Goal: Task Accomplishment & Management: Manage account settings

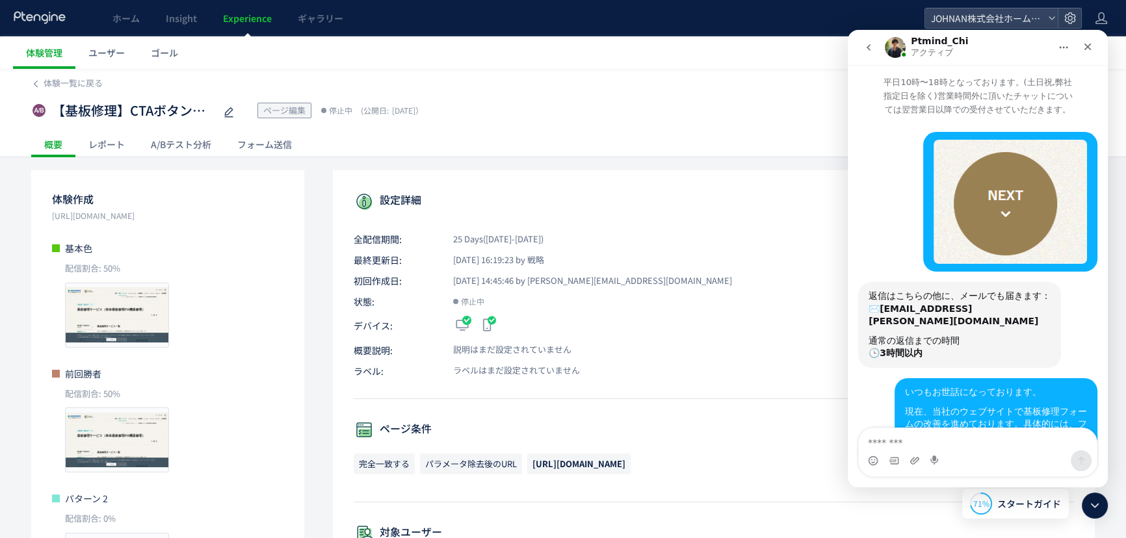
scroll to position [1, 0]
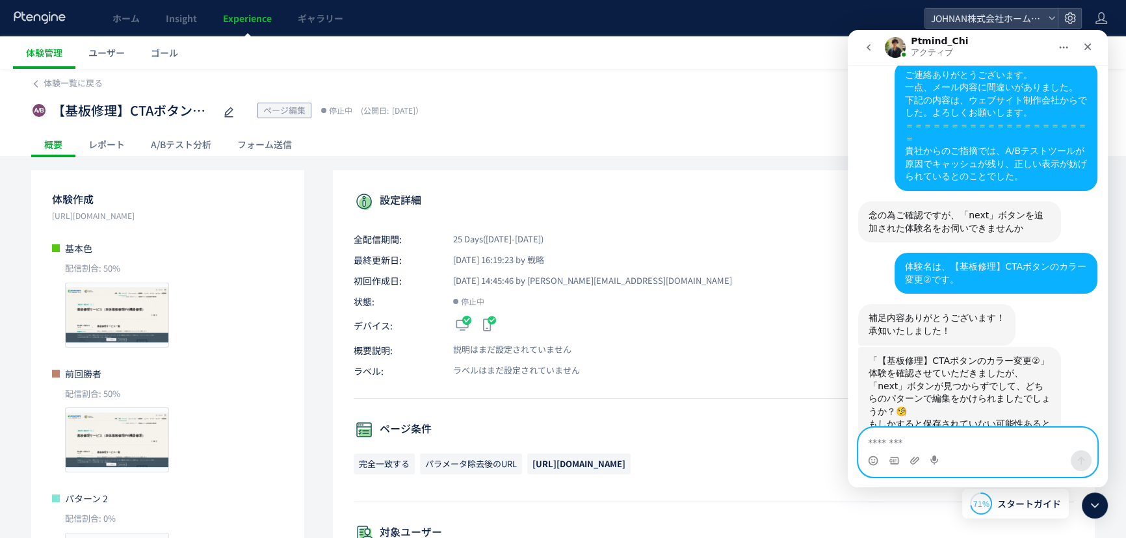
click at [943, 445] on textarea "メッセージ..." at bounding box center [978, 439] width 238 height 22
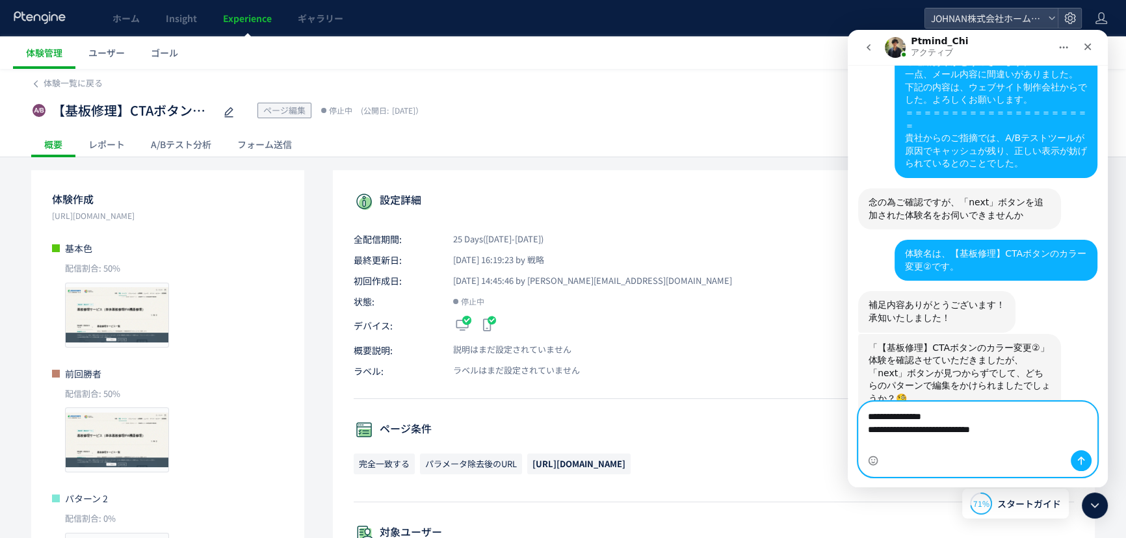
scroll to position [820, 0]
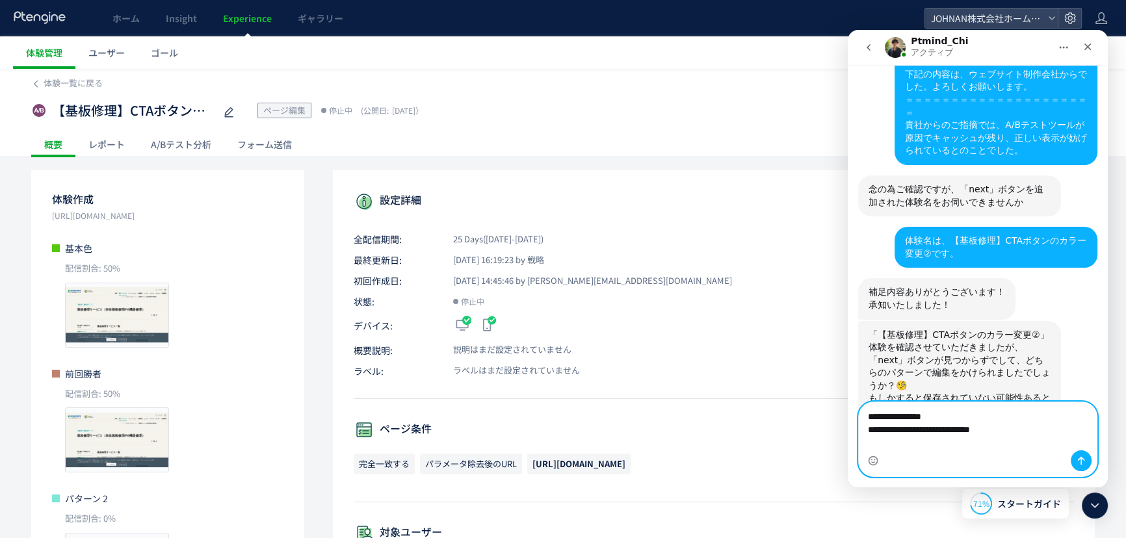
type textarea "**********"
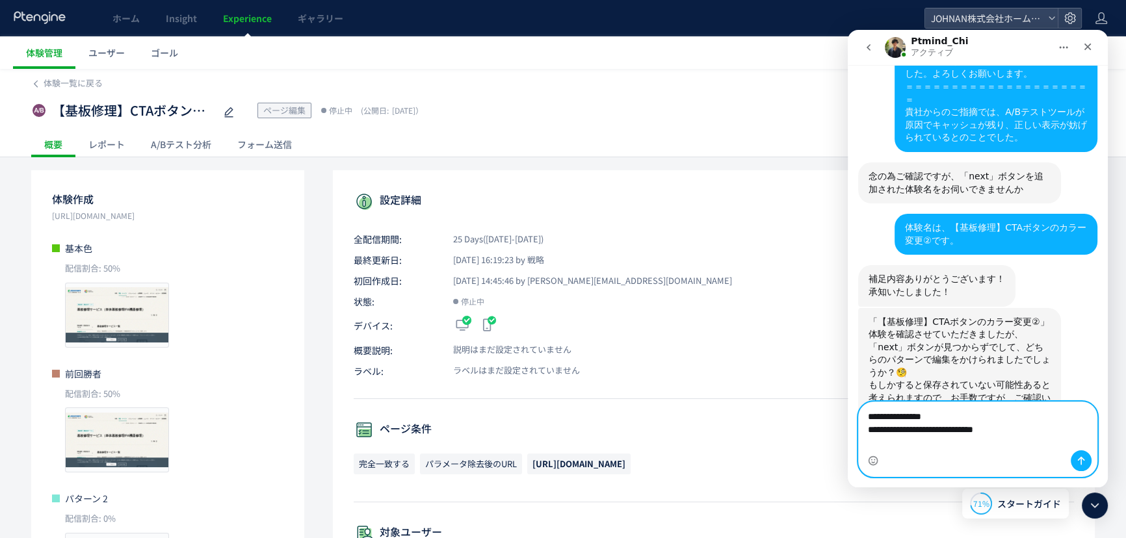
paste textarea "メッセージ..."
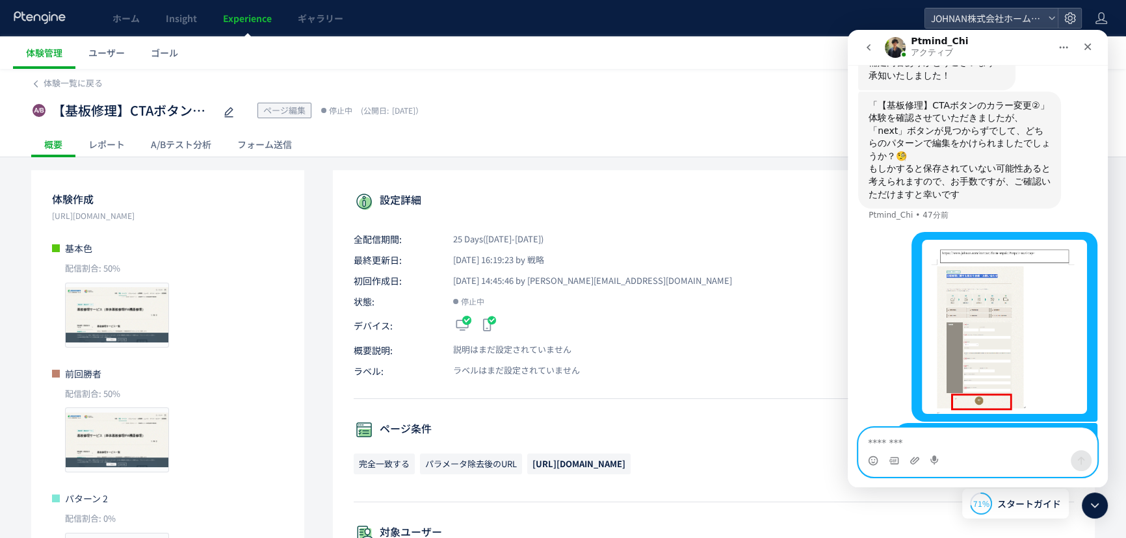
scroll to position [1062, 0]
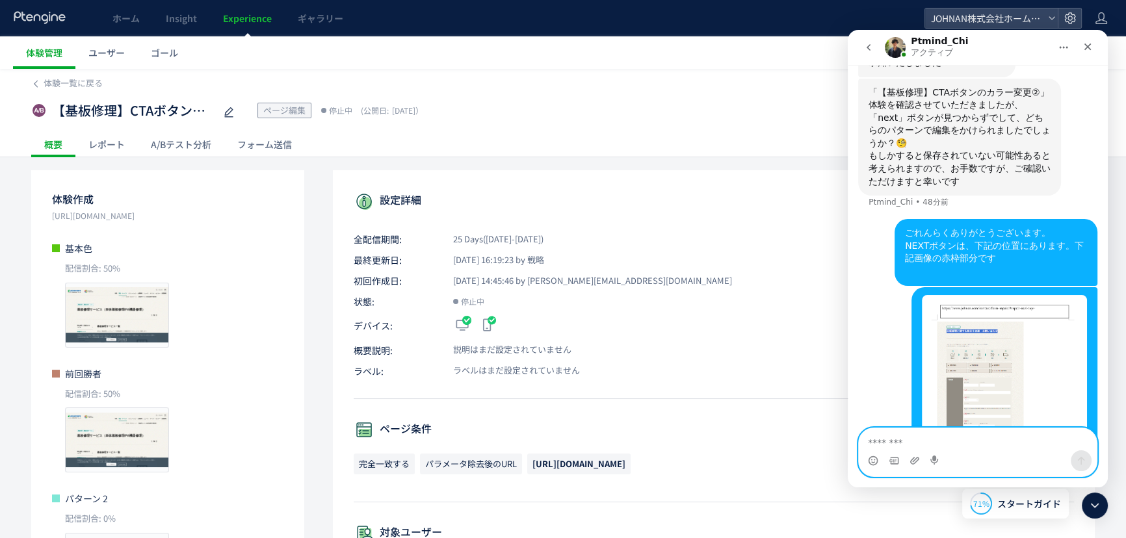
click at [959, 441] on textarea "メッセージ..." at bounding box center [978, 439] width 238 height 22
paste textarea "**********"
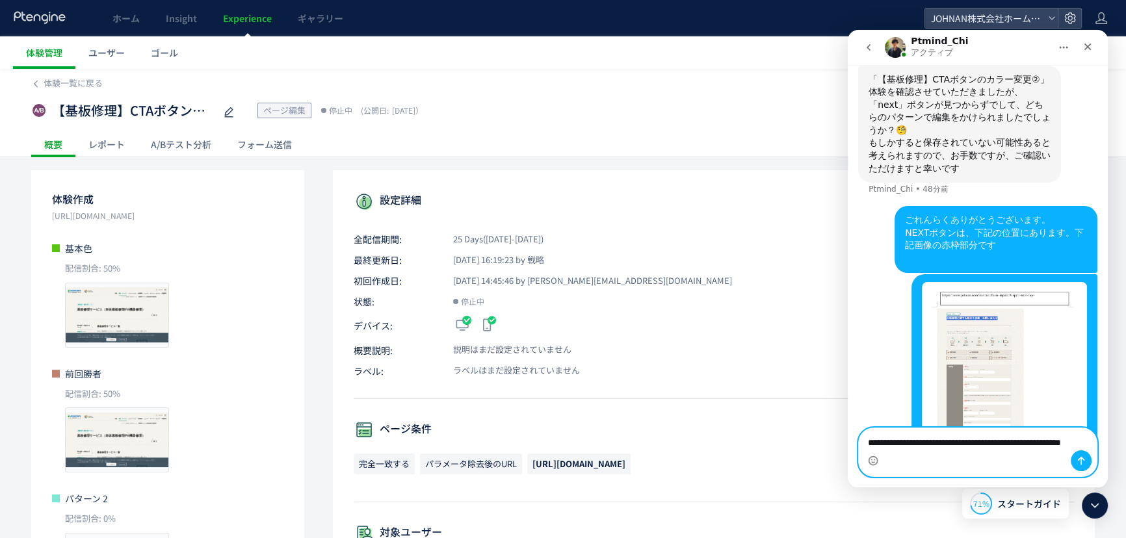
click at [870, 430] on textarea "**********" at bounding box center [978, 445] width 238 height 35
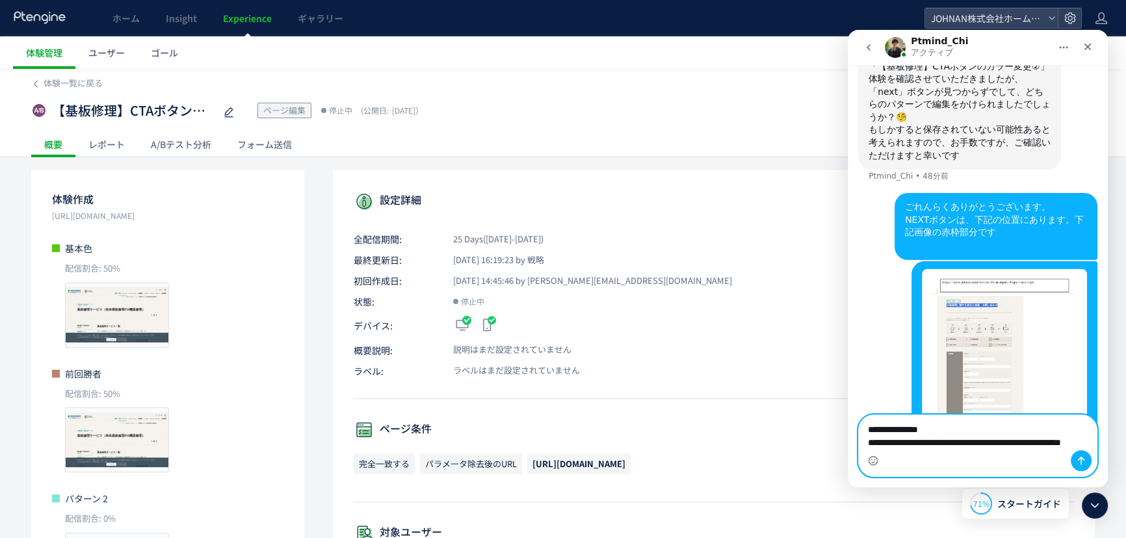
type textarea "**********"
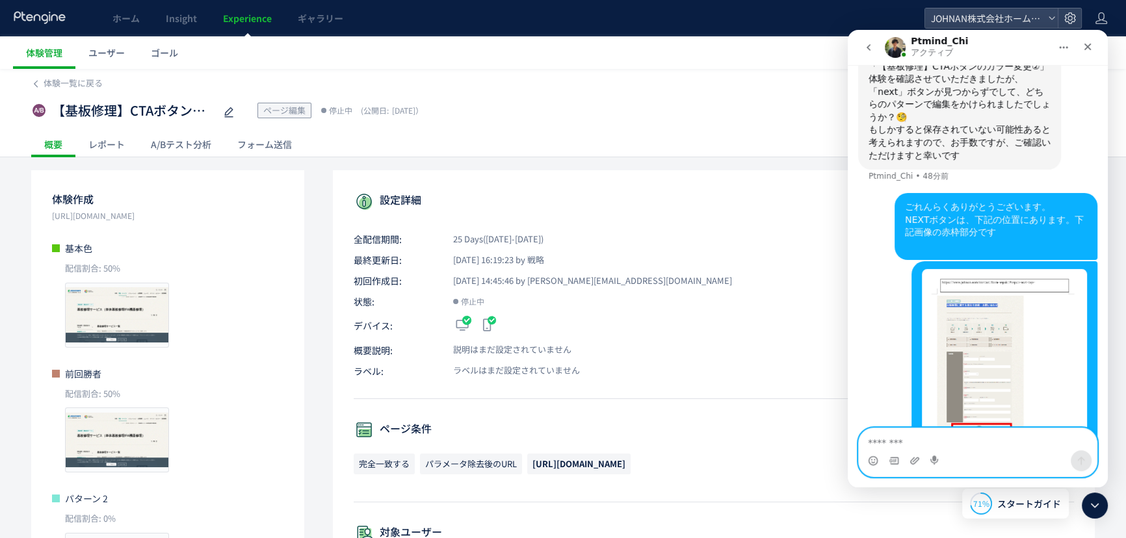
scroll to position [1117, 0]
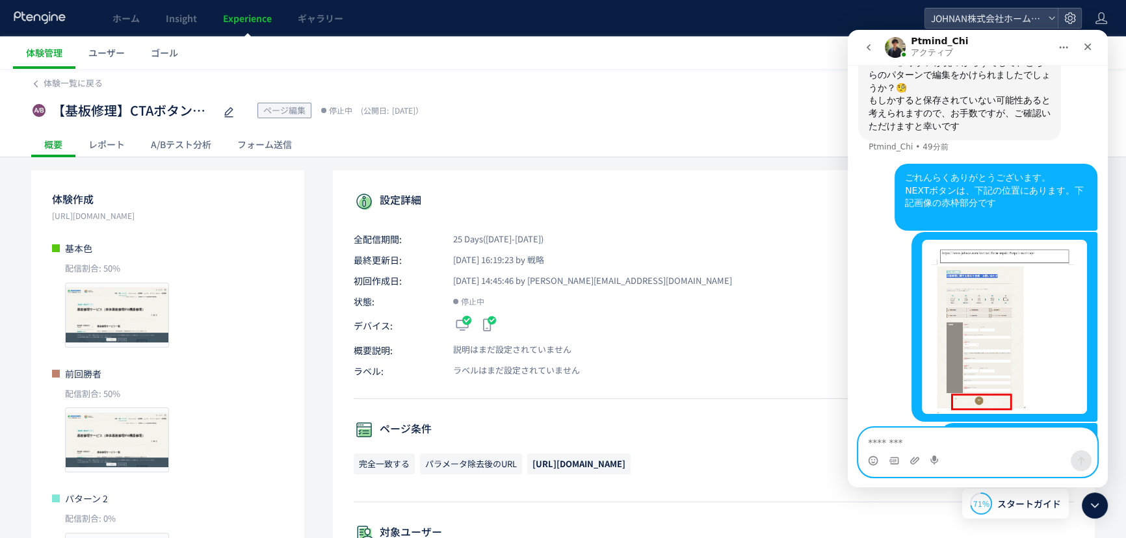
click at [935, 445] on textarea "メッセージ..." at bounding box center [978, 439] width 238 height 22
type textarea "*"
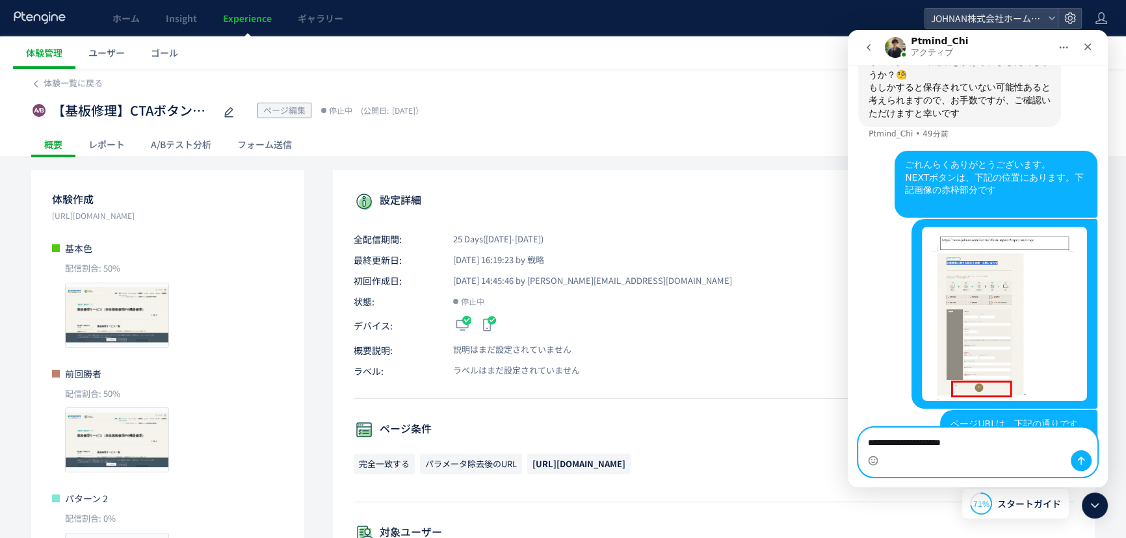
scroll to position [1143, 0]
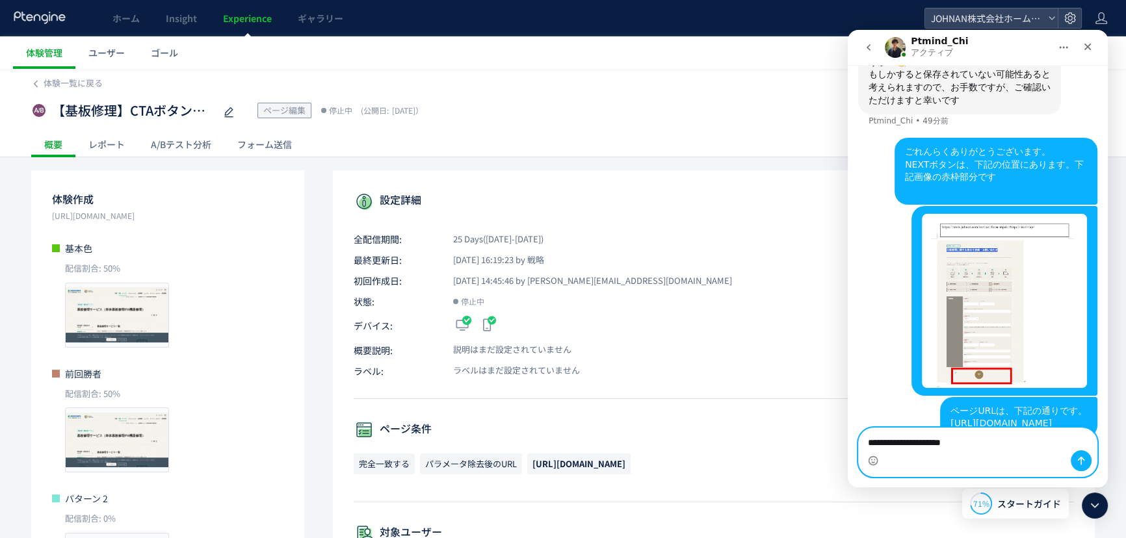
paste textarea "**********"
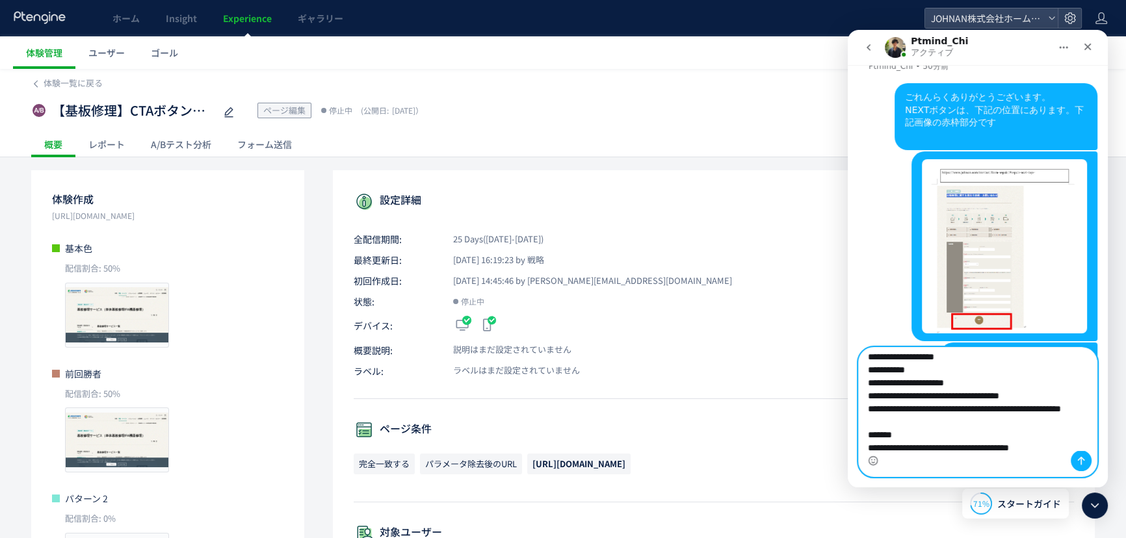
scroll to position [0, 0]
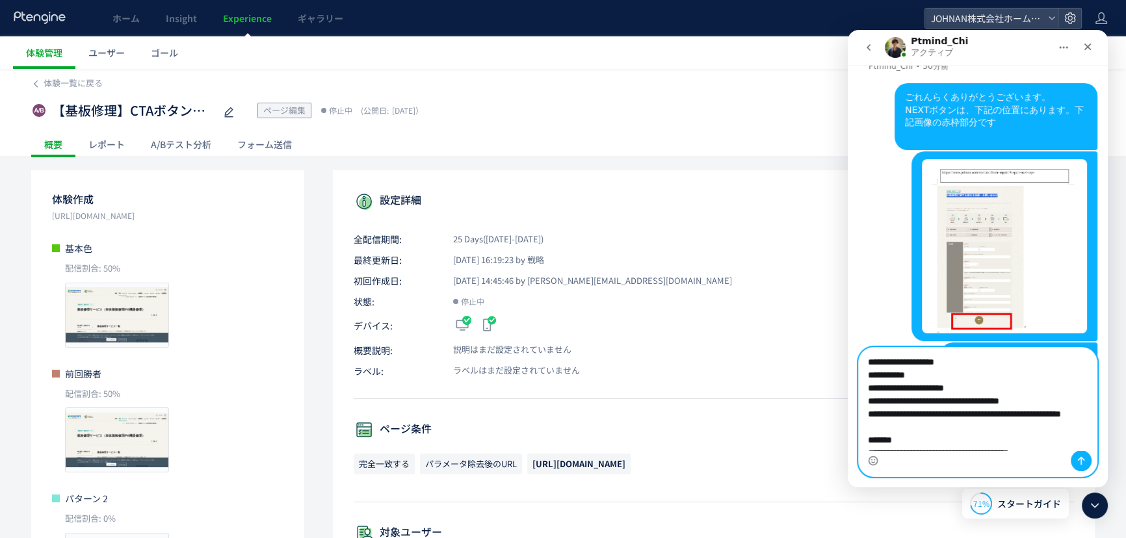
drag, startPoint x: 980, startPoint y: 378, endPoint x: 991, endPoint y: 376, distance: 11.2
click at [982, 378] on textarea "**********" at bounding box center [978, 399] width 238 height 103
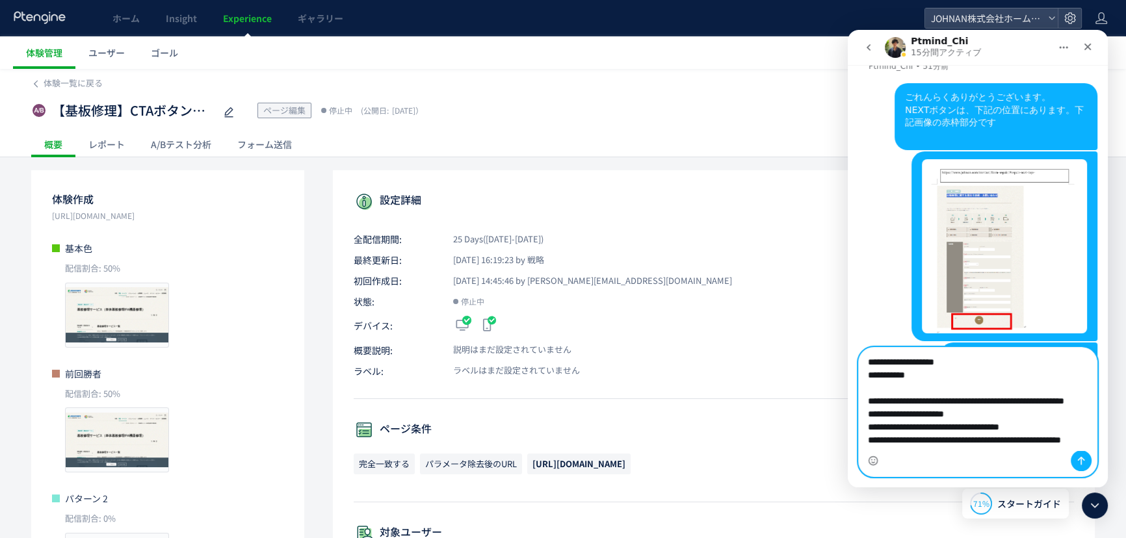
scroll to position [1248, 0]
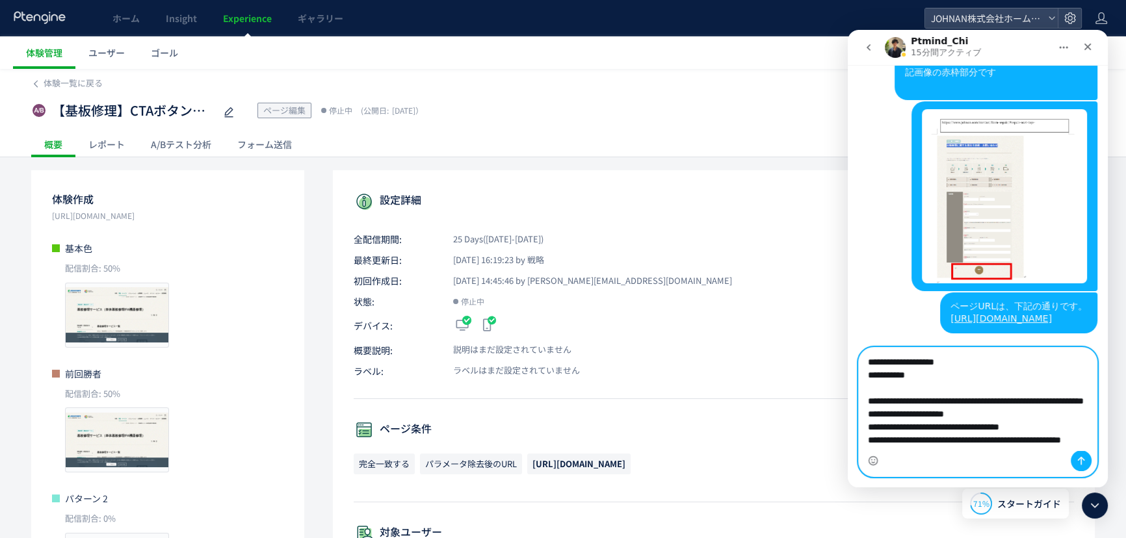
type textarea "**********"
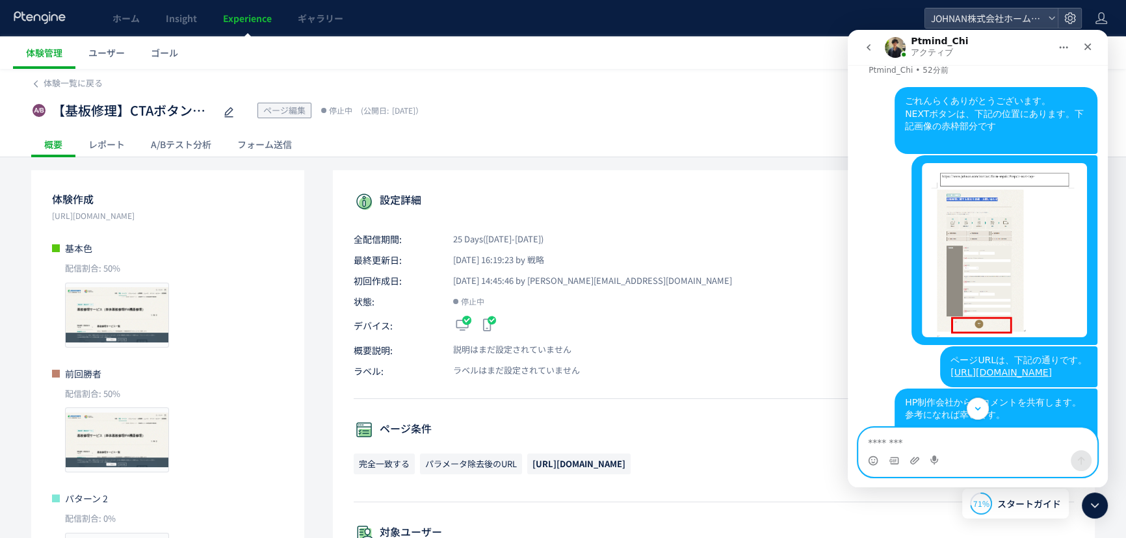
scroll to position [1496, 0]
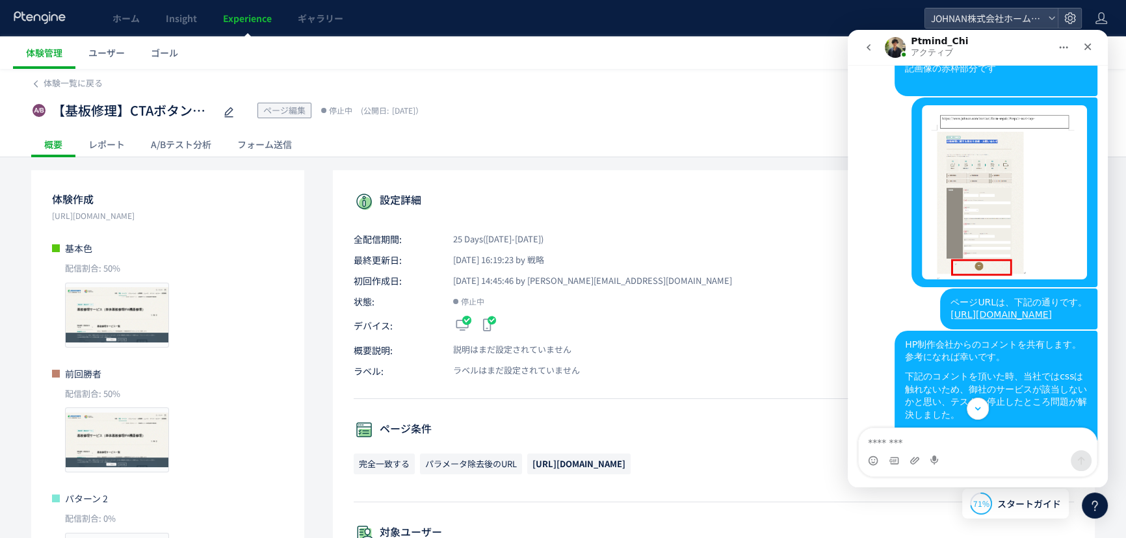
scroll to position [1568, 0]
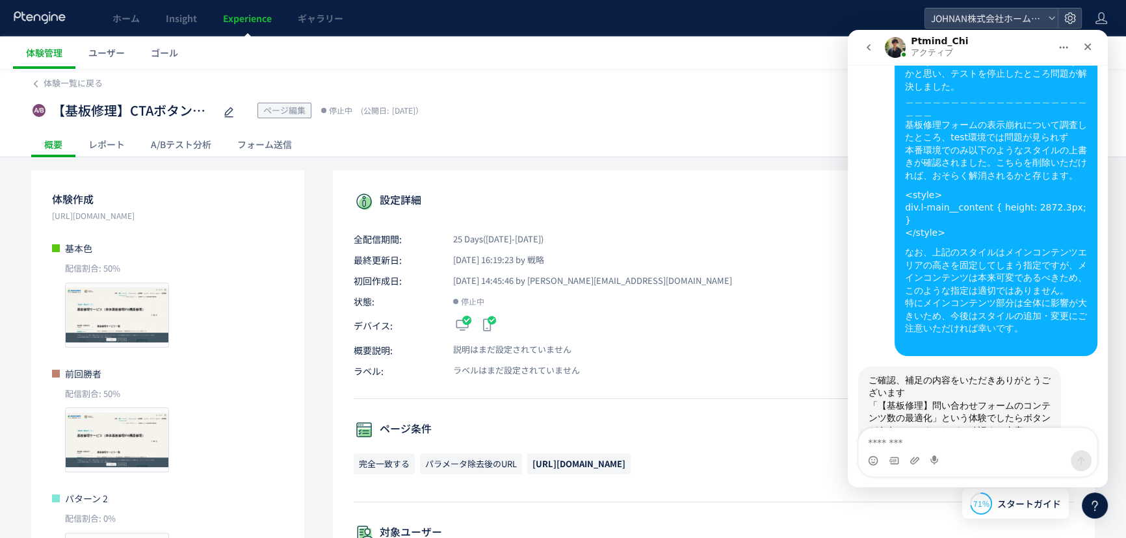
click at [250, 16] on span "Experience" at bounding box center [247, 18] width 49 height 13
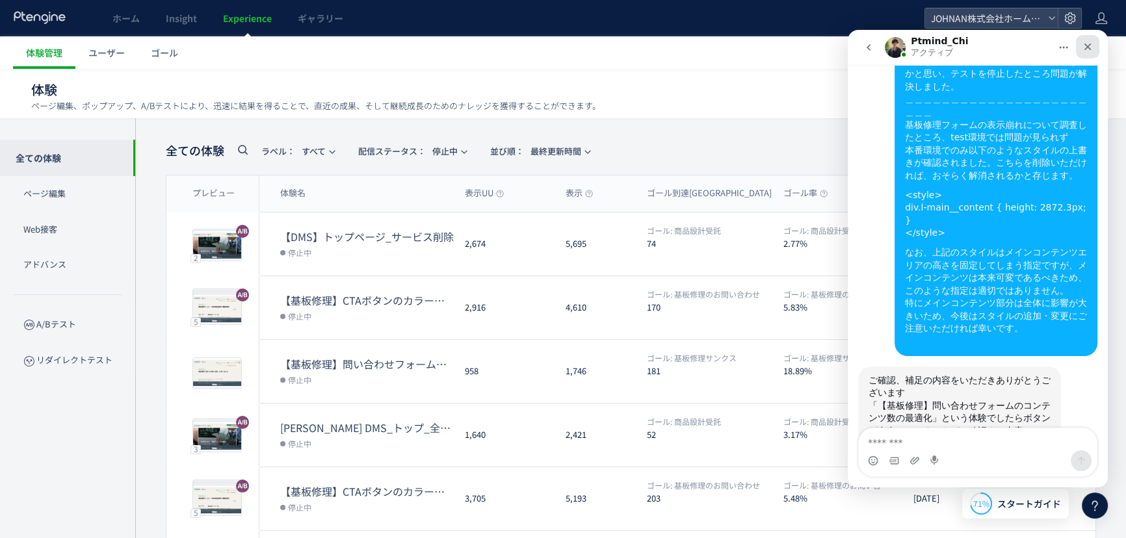
click at [1097, 47] on div "クローズ" at bounding box center [1087, 46] width 23 height 23
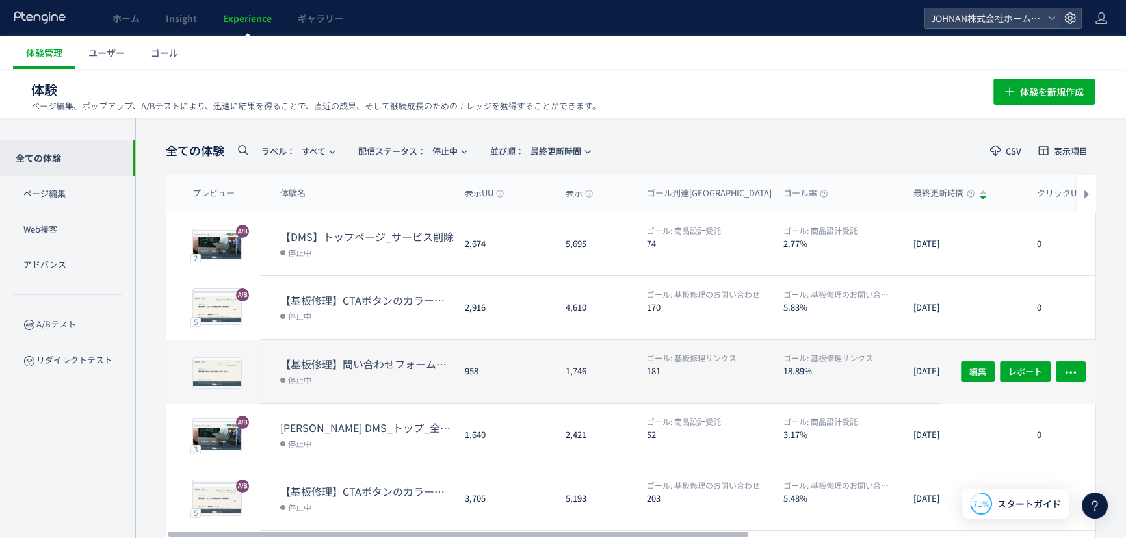
scroll to position [1568, 0]
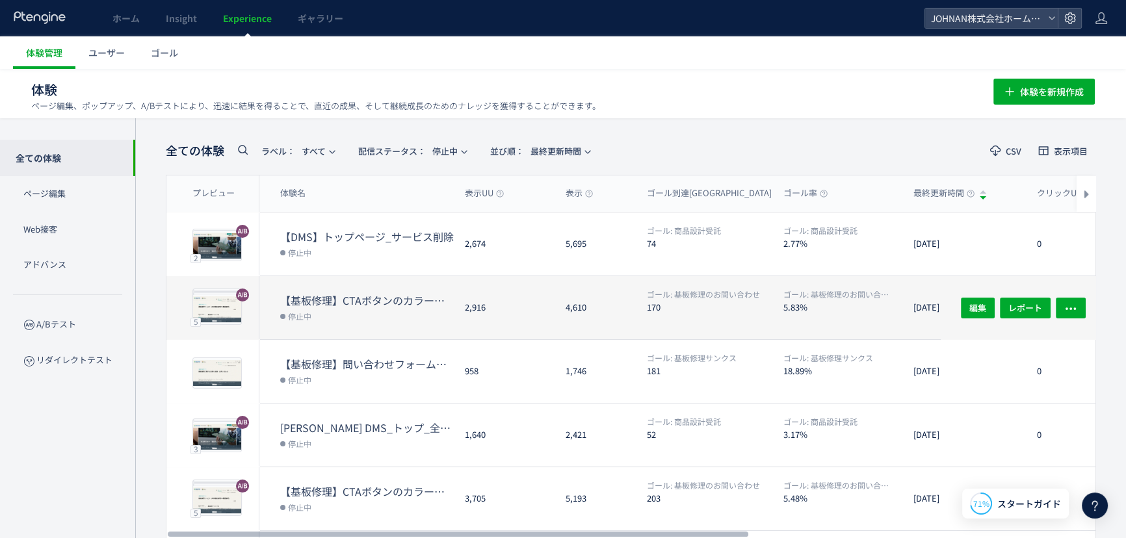
click at [360, 318] on dd "停止中" at bounding box center [367, 315] width 174 height 17
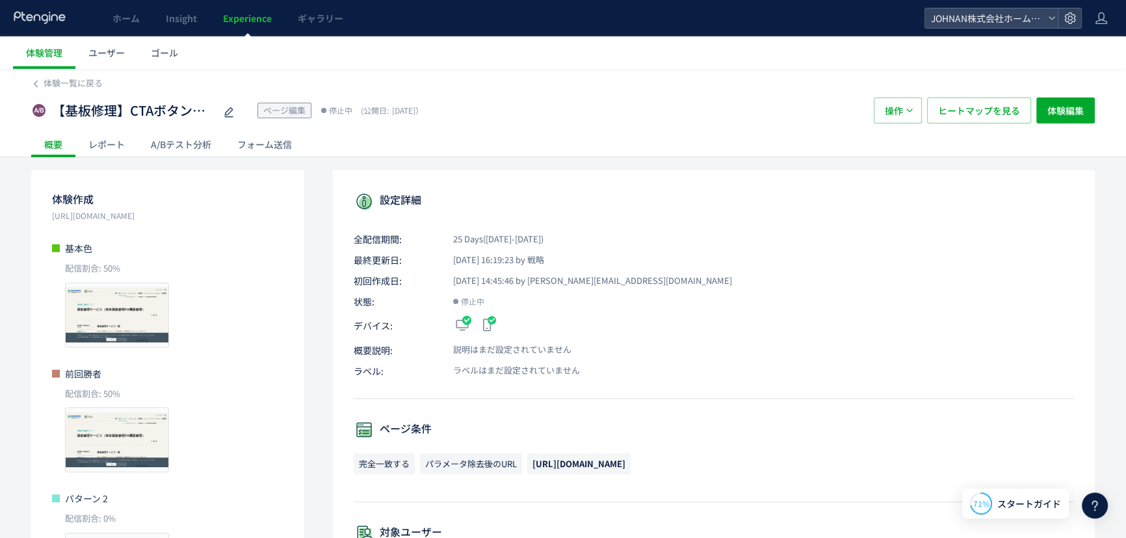
click at [244, 19] on span "Experience" at bounding box center [247, 18] width 49 height 13
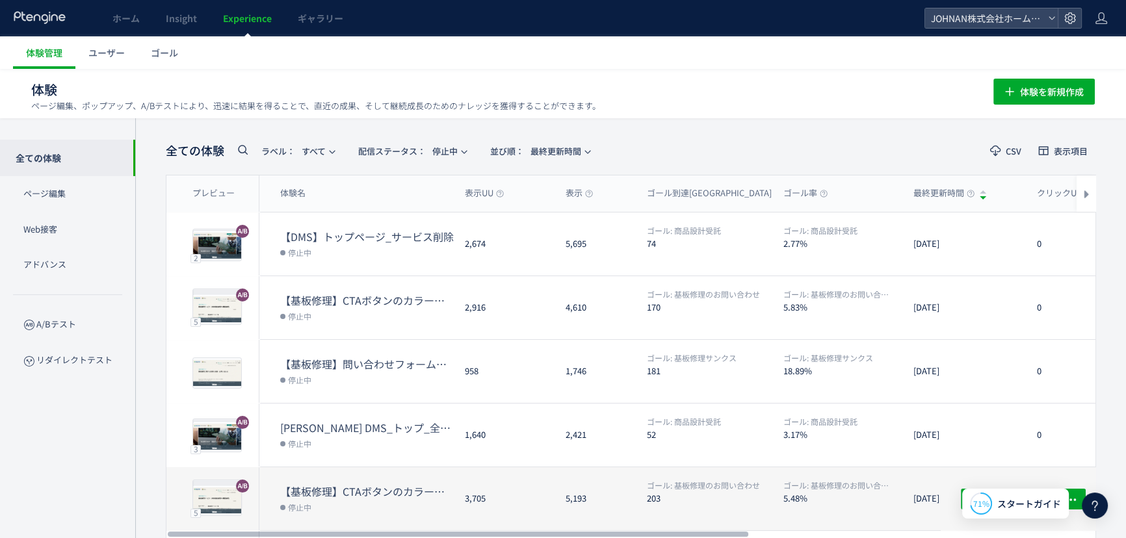
click at [446, 517] on dl "【基板修理】CTAボタンのカラー変更① 停止中" at bounding box center [367, 507] width 174 height 46
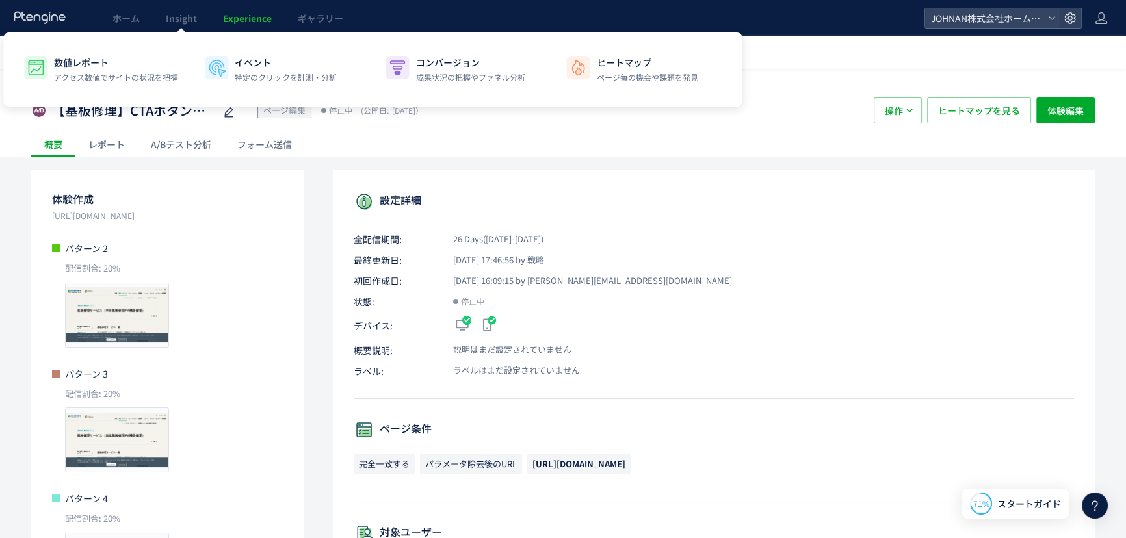
click at [254, 15] on span "Experience" at bounding box center [247, 18] width 49 height 13
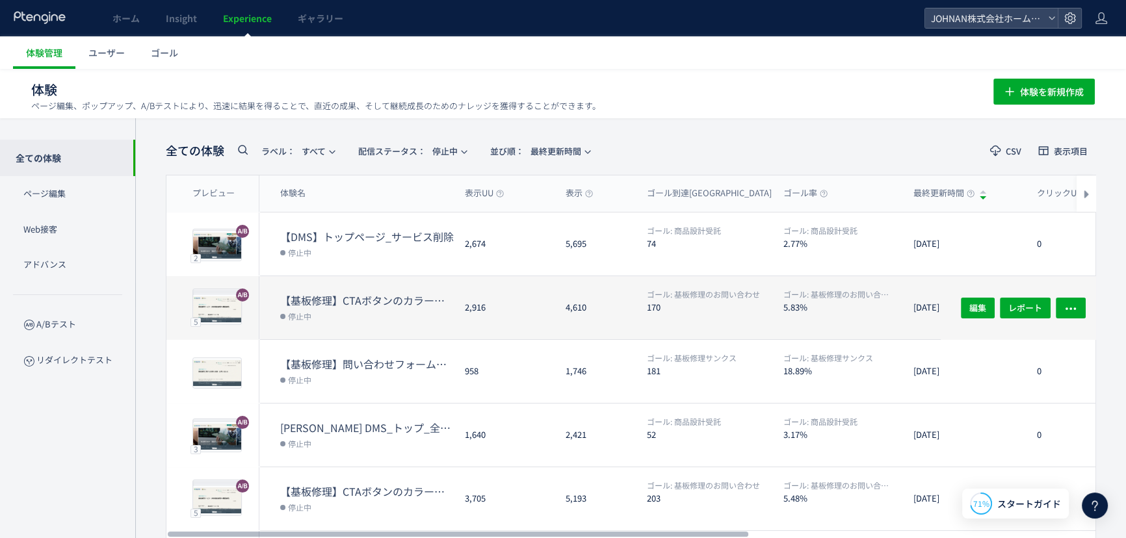
click at [634, 328] on div "4,610" at bounding box center [595, 307] width 81 height 63
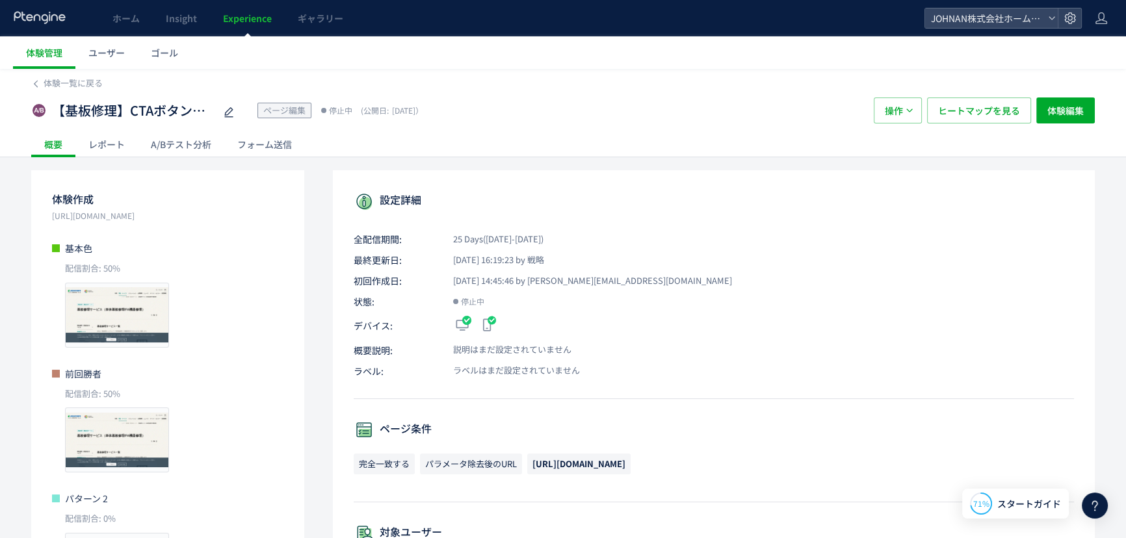
click at [241, 20] on span "Experience" at bounding box center [247, 18] width 49 height 13
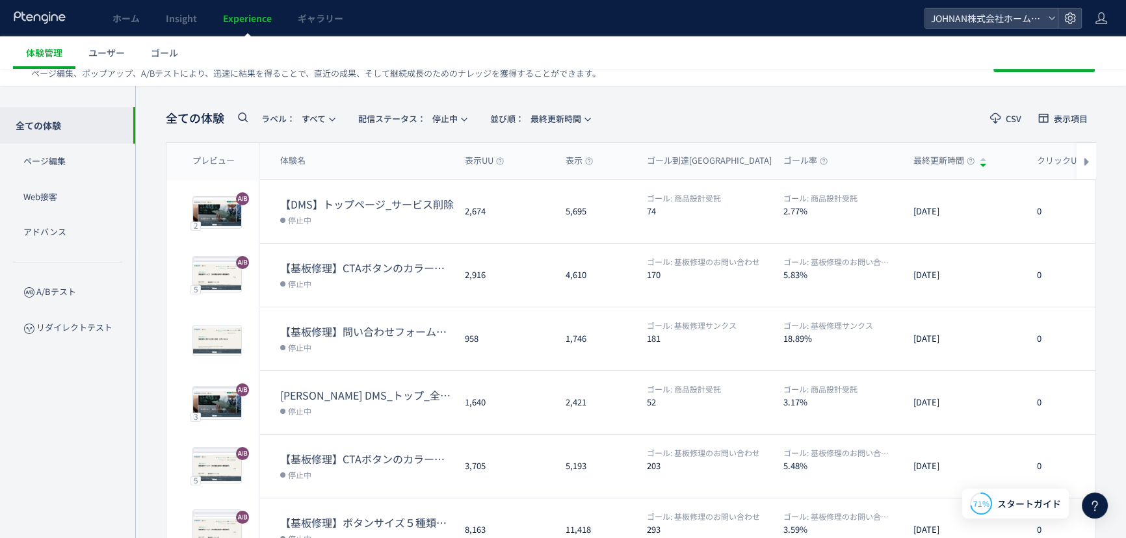
scroll to position [31, 0]
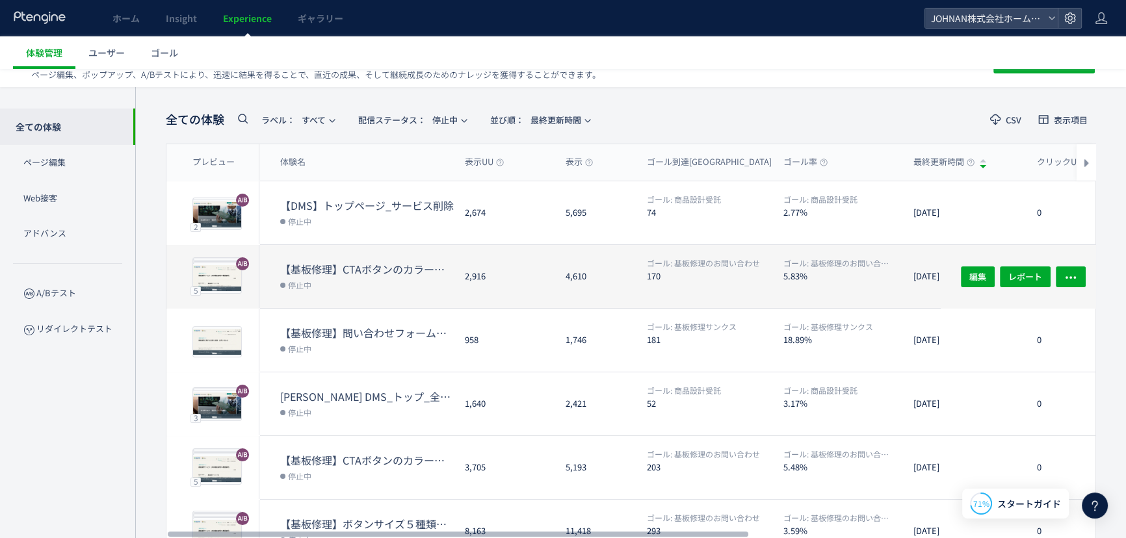
click at [411, 293] on dl "【基板修理】CTAボタンのカラー変更② 停止中" at bounding box center [367, 285] width 174 height 46
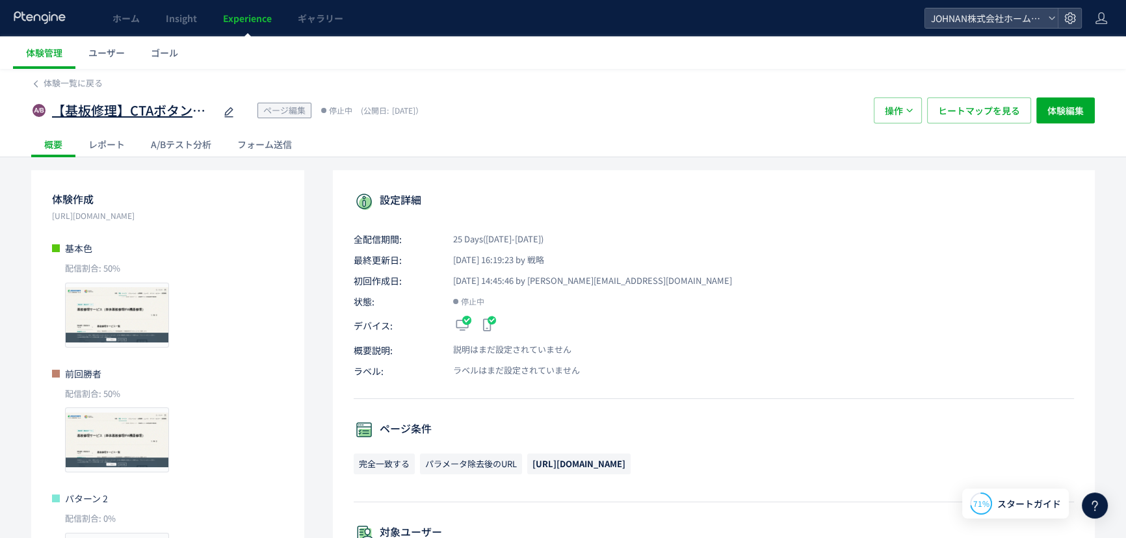
click at [183, 116] on span "【基板修理】CTAボタンのカラー変更②" at bounding box center [133, 110] width 163 height 19
click at [1087, 495] on div at bounding box center [1095, 506] width 26 height 26
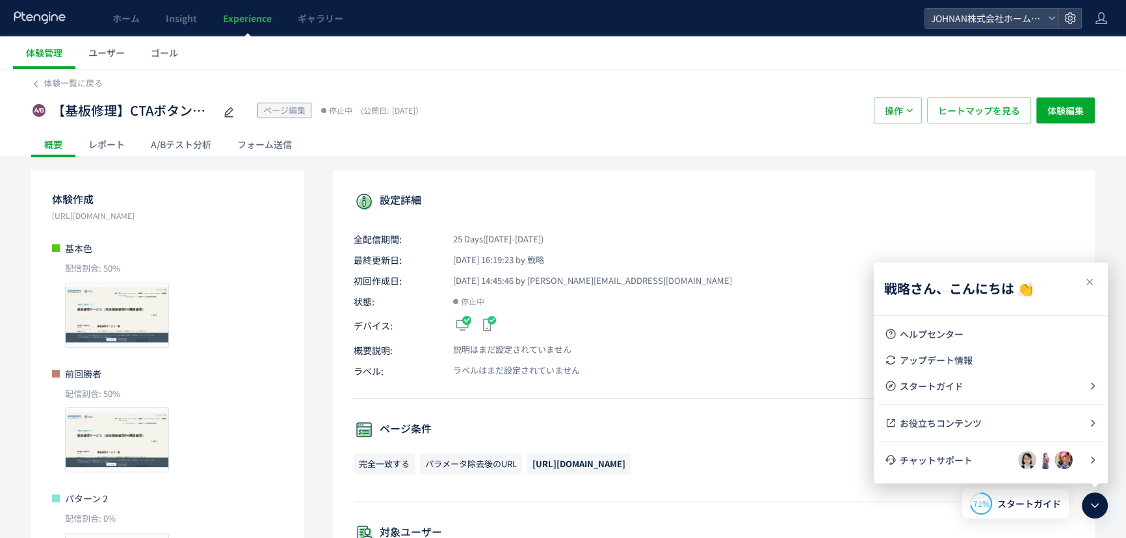
click at [1019, 476] on ul "チャットサポート" at bounding box center [991, 462] width 224 height 31
click at [969, 459] on span "チャットサポート" at bounding box center [959, 460] width 118 height 13
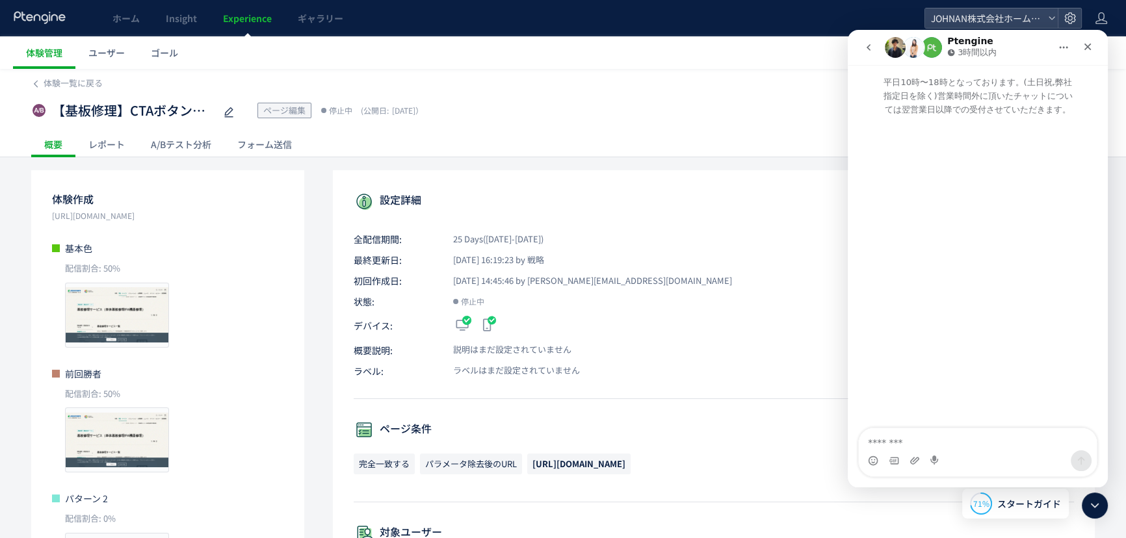
click at [928, 46] on img "Intercom Messenger" at bounding box center [931, 47] width 21 height 21
click at [998, 58] on div "3時間以内" at bounding box center [973, 52] width 52 height 13
click at [876, 51] on button "go back" at bounding box center [868, 47] width 25 height 25
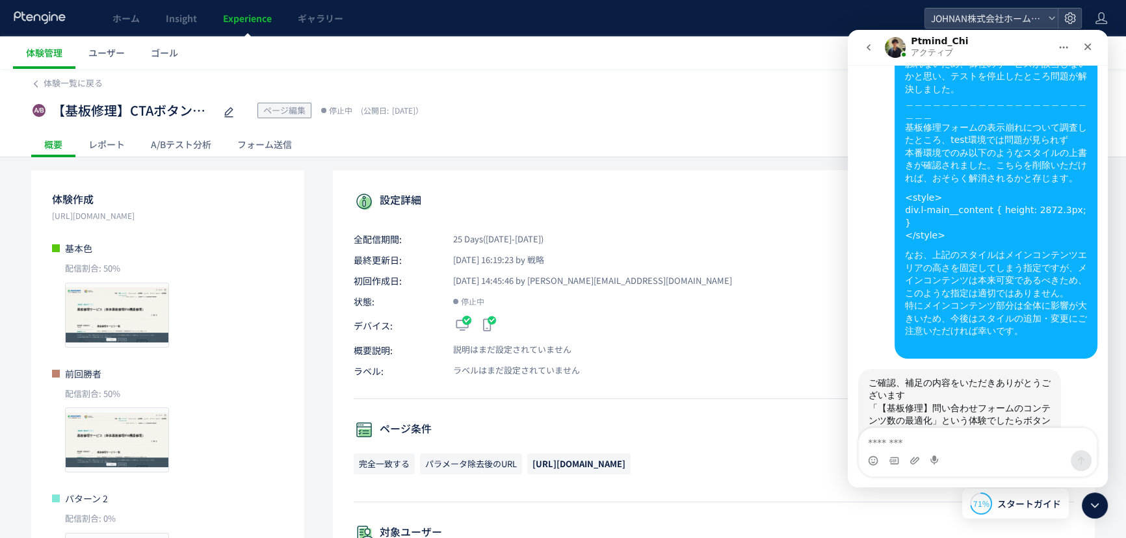
scroll to position [1568, 0]
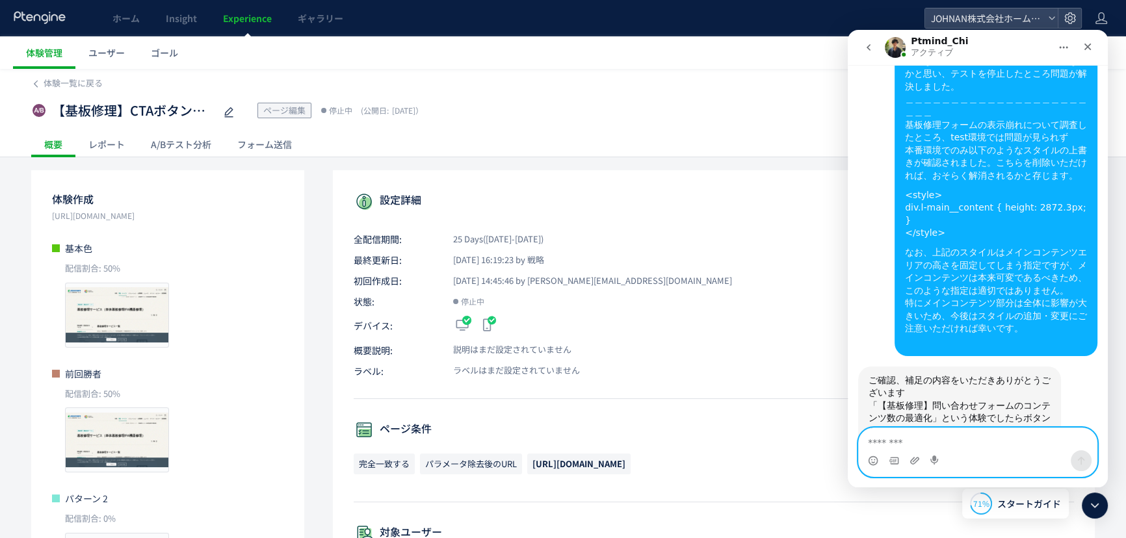
click at [889, 440] on textarea "メッセージ..." at bounding box center [978, 439] width 238 height 22
type textarea "*"
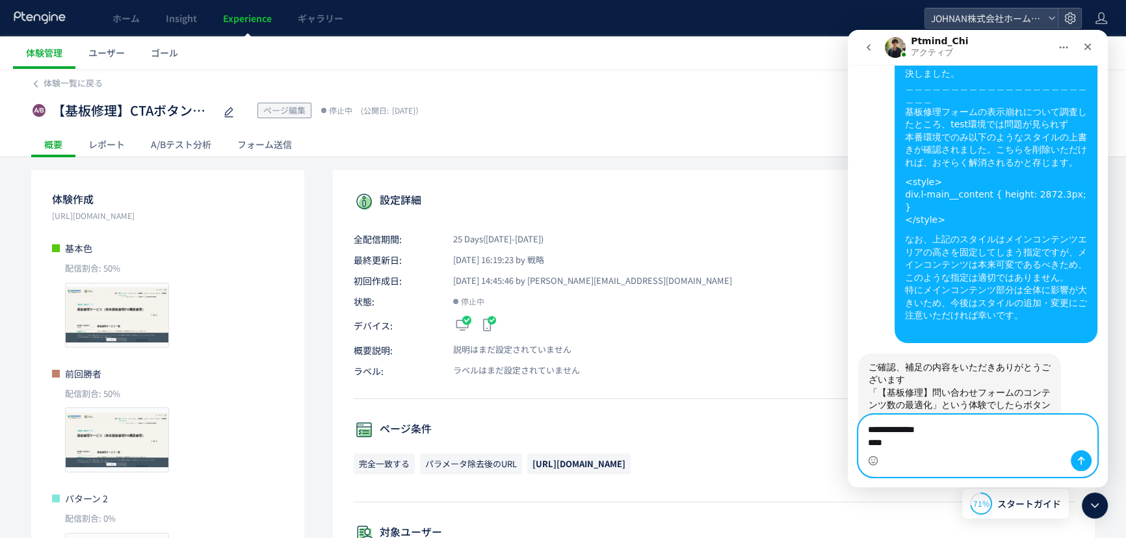
click at [953, 448] on textarea "**********" at bounding box center [978, 432] width 238 height 35
paste textarea "**********"
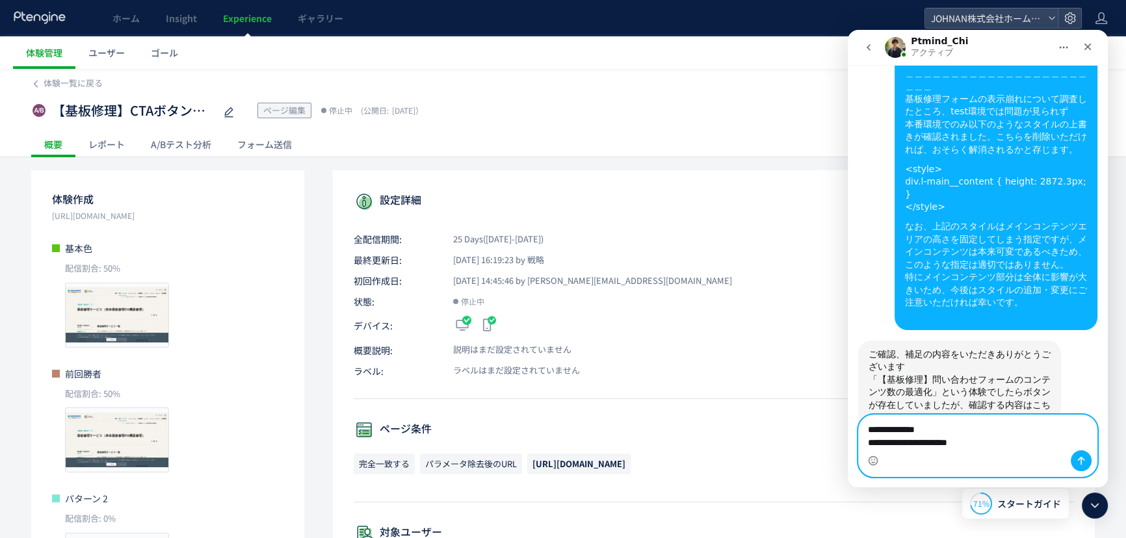
click at [1061, 430] on textarea "**********" at bounding box center [978, 439] width 238 height 48
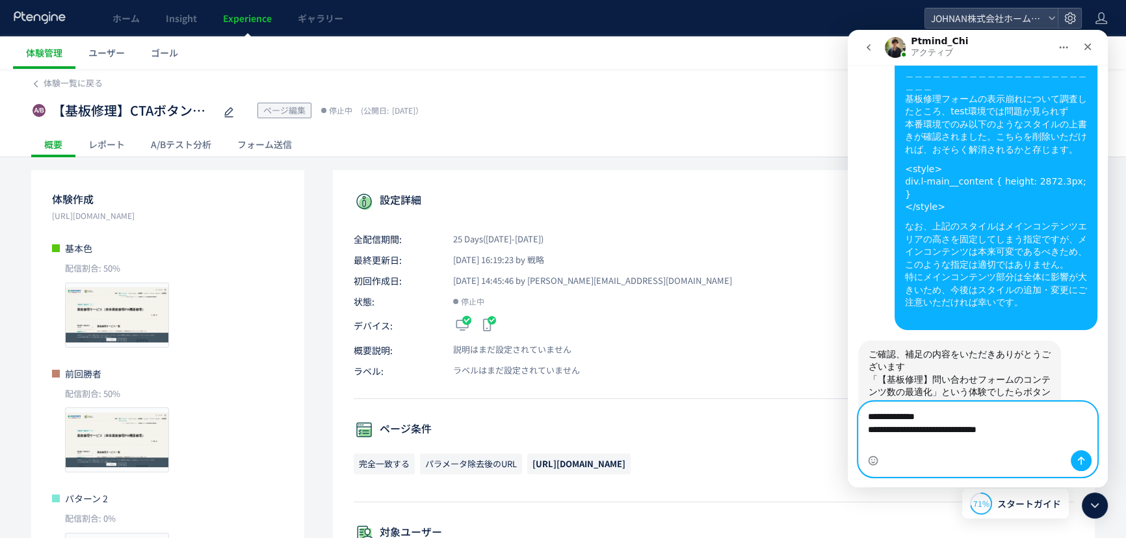
scroll to position [1607, 0]
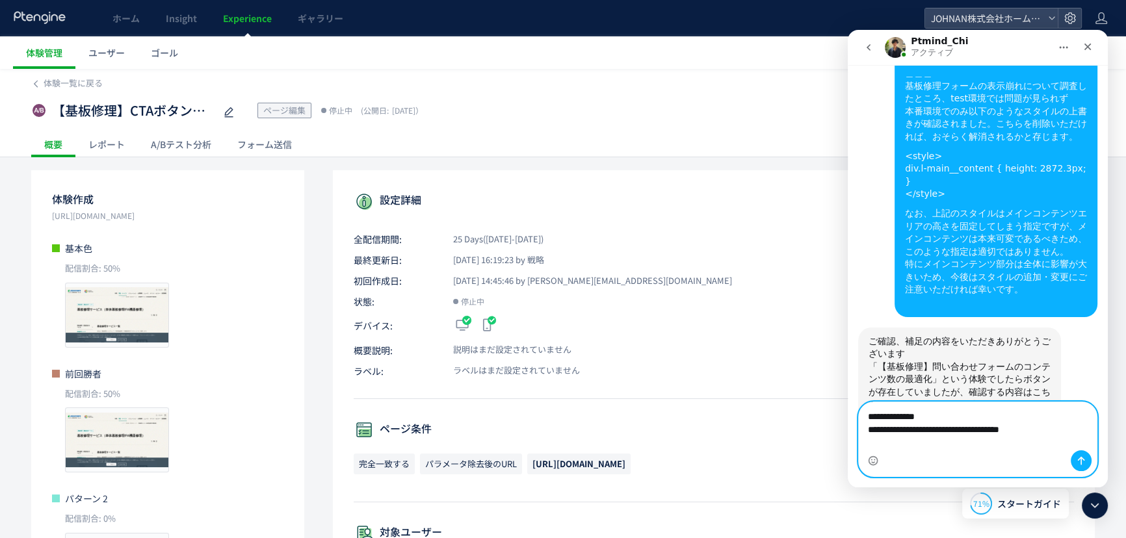
click at [958, 437] on textarea "**********" at bounding box center [978, 432] width 238 height 61
click at [959, 434] on textarea "**********" at bounding box center [978, 432] width 238 height 61
paste textarea "**********"
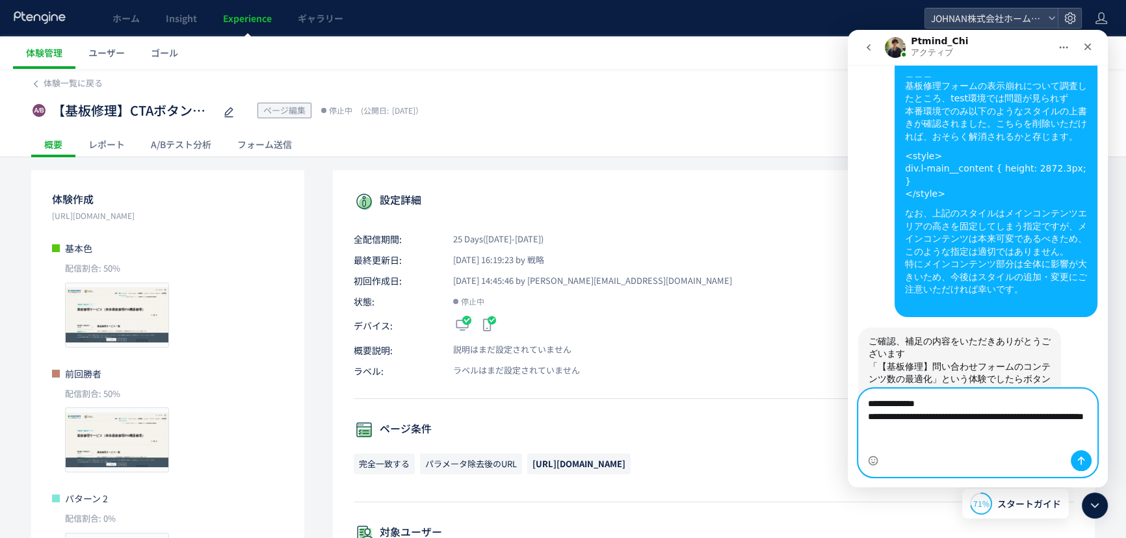
scroll to position [1620, 0]
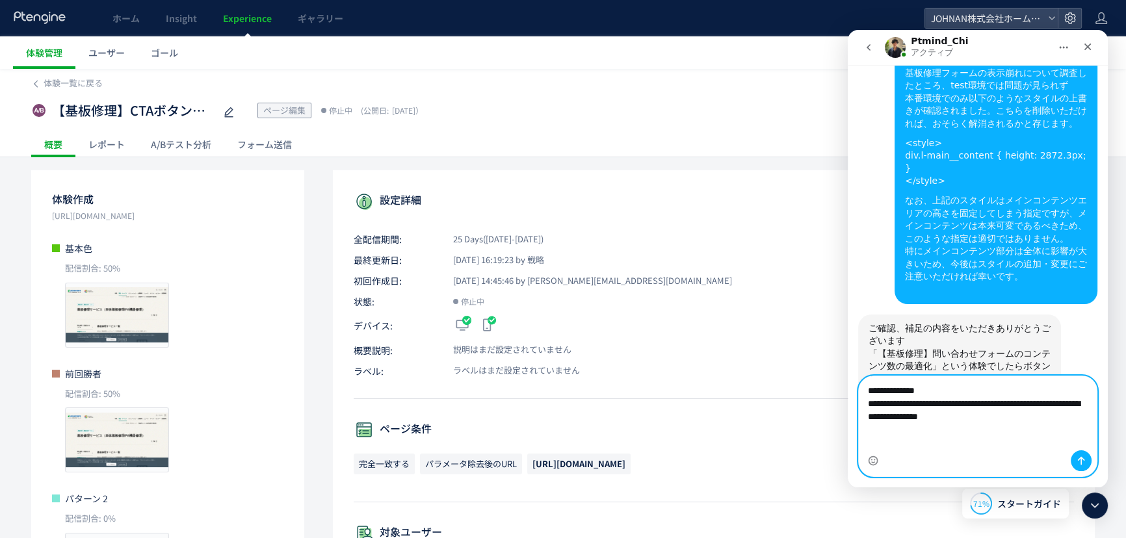
click at [928, 418] on textarea "**********" at bounding box center [978, 413] width 238 height 74
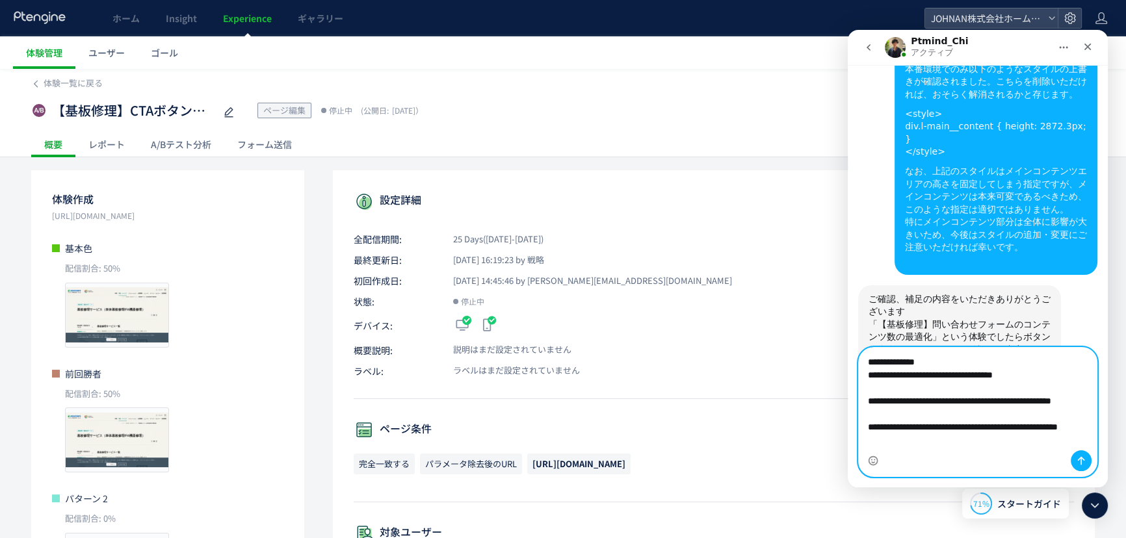
scroll to position [34, 0]
type textarea "**********"
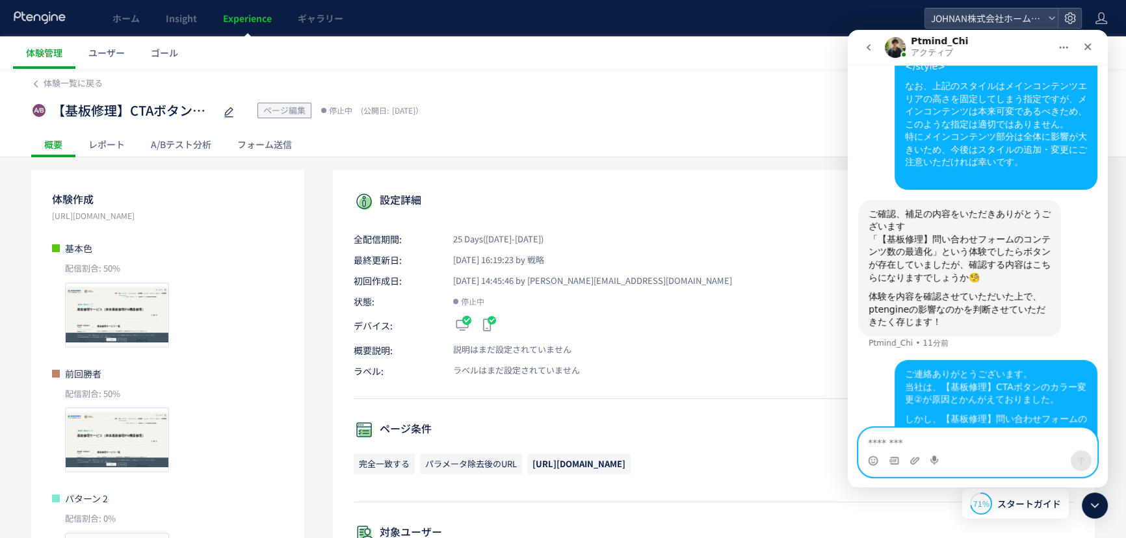
scroll to position [1748, 0]
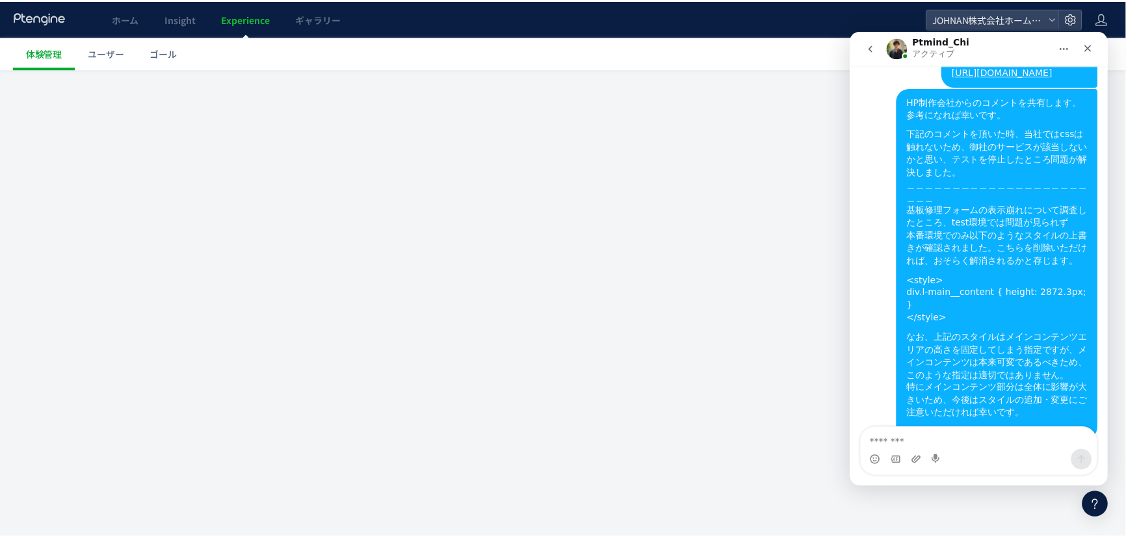
scroll to position [1568, 0]
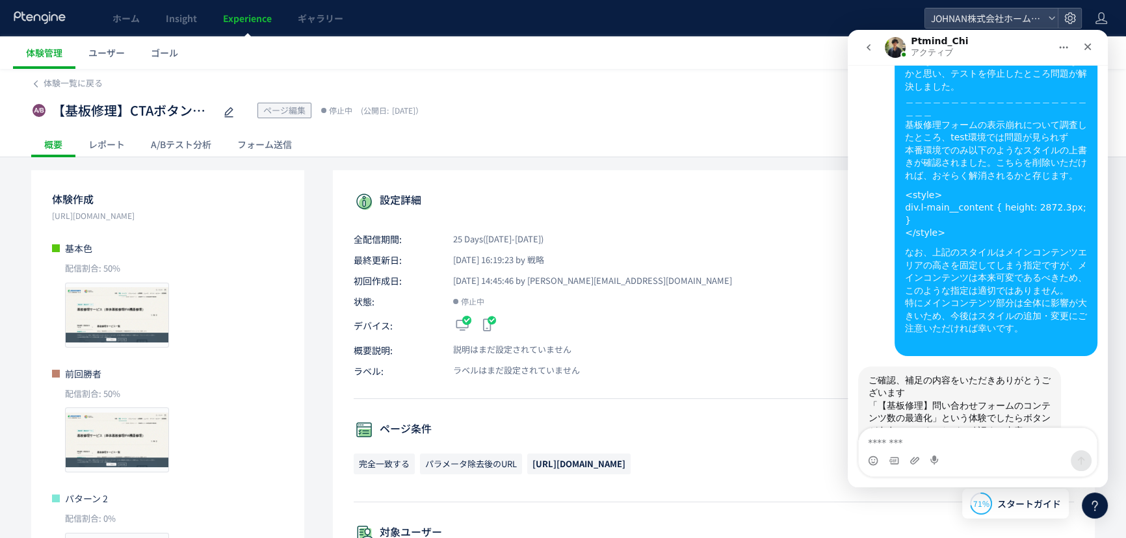
click at [246, 18] on span "Experience" at bounding box center [247, 18] width 49 height 13
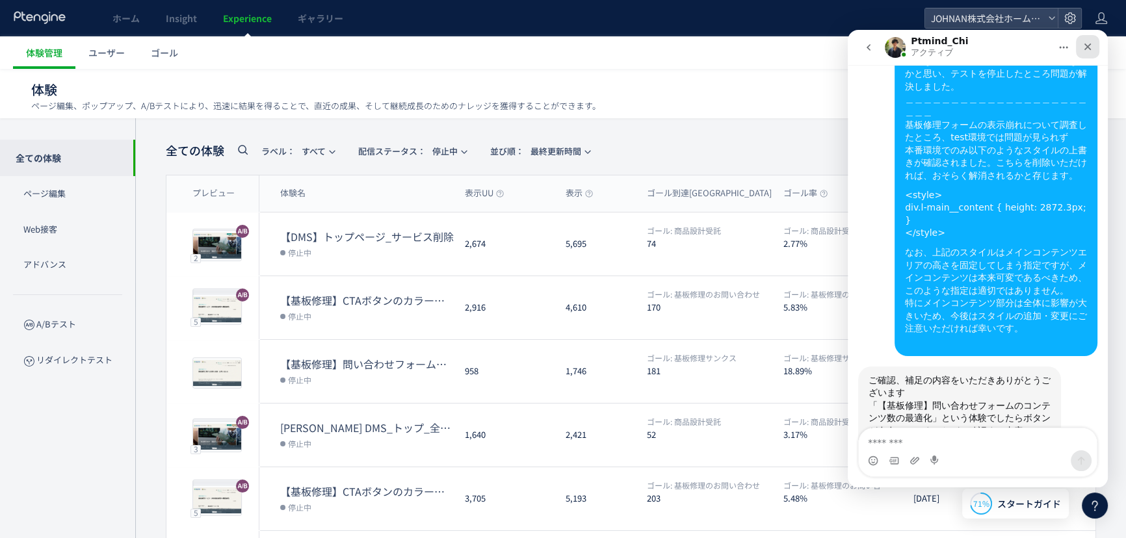
click at [1086, 49] on icon "クローズ" at bounding box center [1087, 47] width 10 height 10
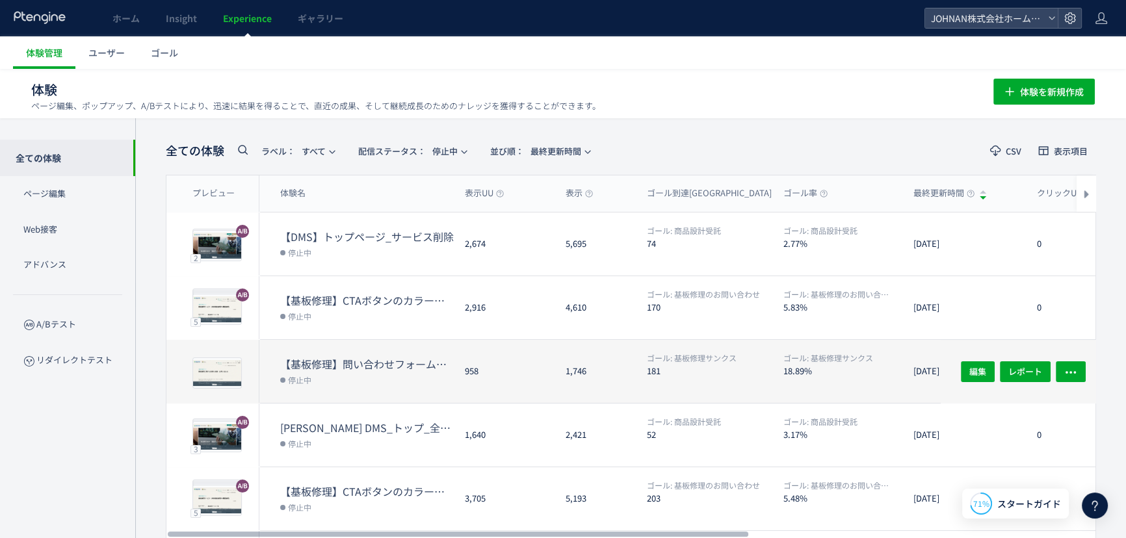
scroll to position [1568, 0]
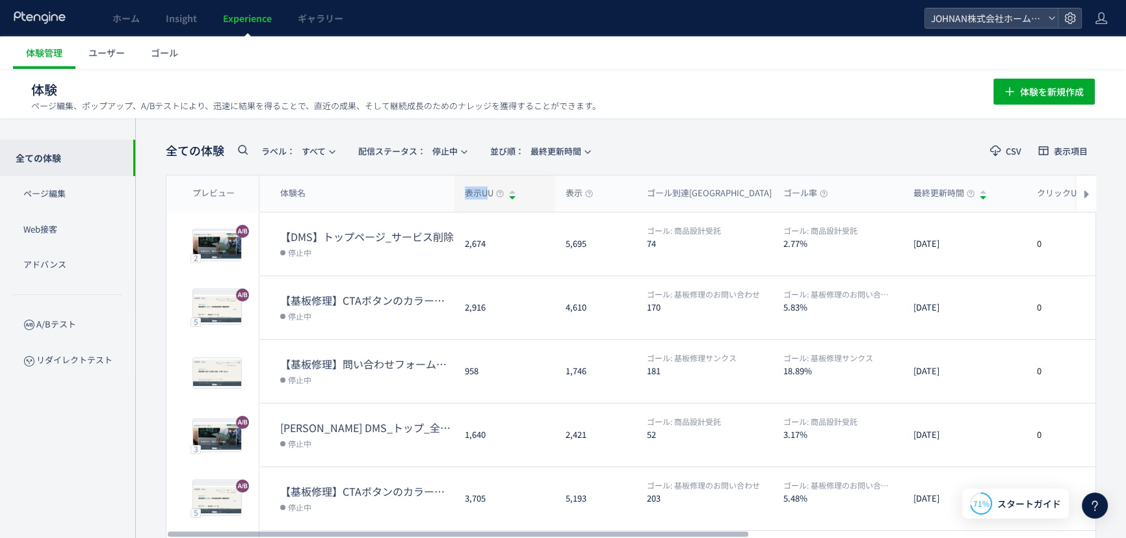
drag, startPoint x: 450, startPoint y: 192, endPoint x: 491, endPoint y: 190, distance: 40.3
click at [490, 189] on div "プレビュー 体験名 表示UU 表示 ゴール到達UU ゴール率 最終更新時間 クリックUU クリック率 ラベル プレビュー" at bounding box center [630, 194] width 929 height 36
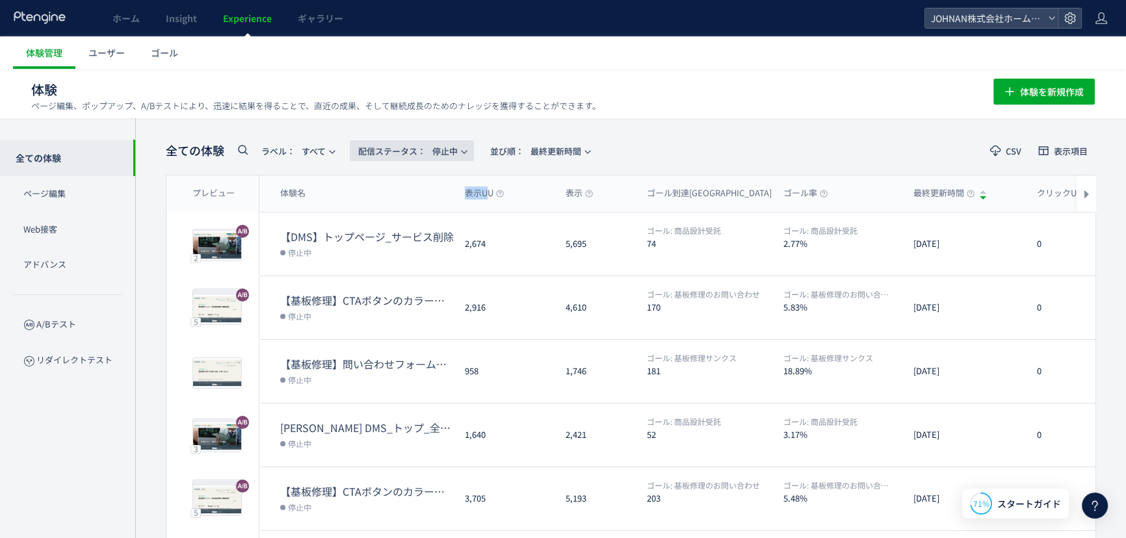
click at [442, 149] on span "配信ステータス​： 停止中" at bounding box center [407, 150] width 99 height 21
click at [411, 246] on li "配信中" at bounding box center [414, 257] width 53 height 23
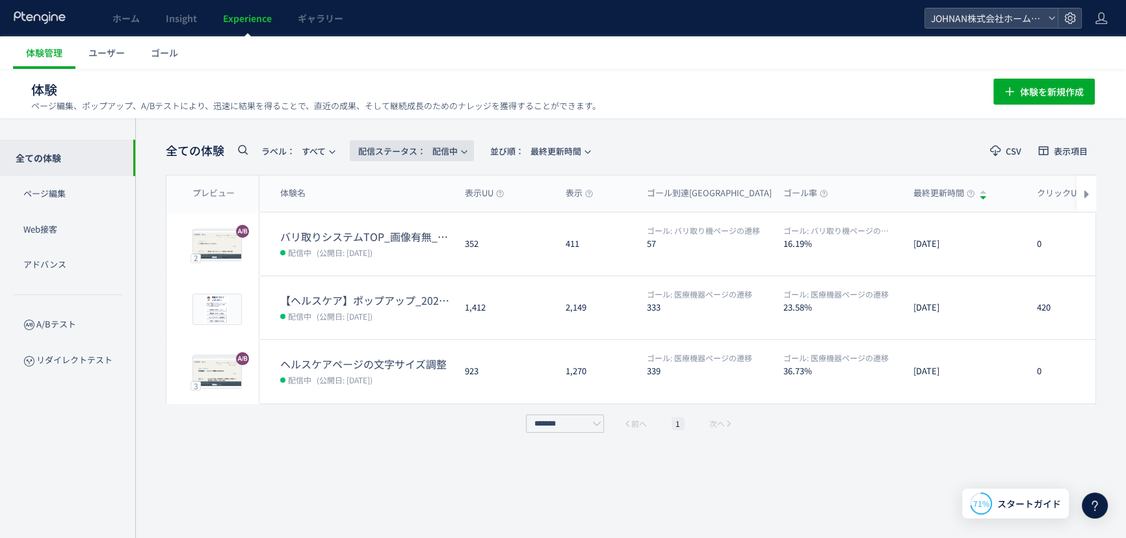
click at [445, 154] on span "配信ステータス​： 配信中" at bounding box center [407, 150] width 99 height 21
click at [0, 0] on li "下書き" at bounding box center [0, 0] width 0 height 0
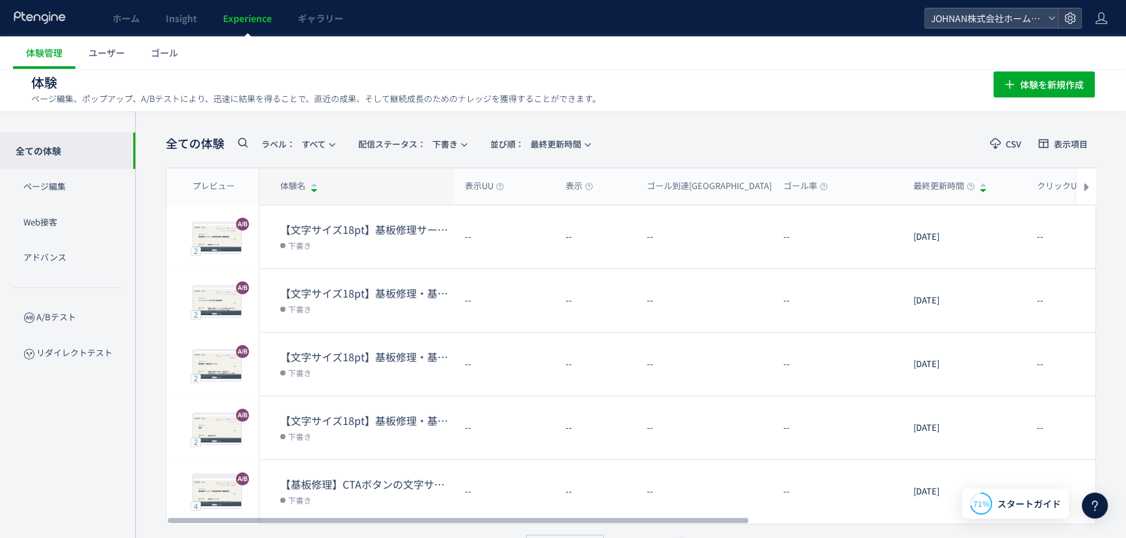
scroll to position [0, 0]
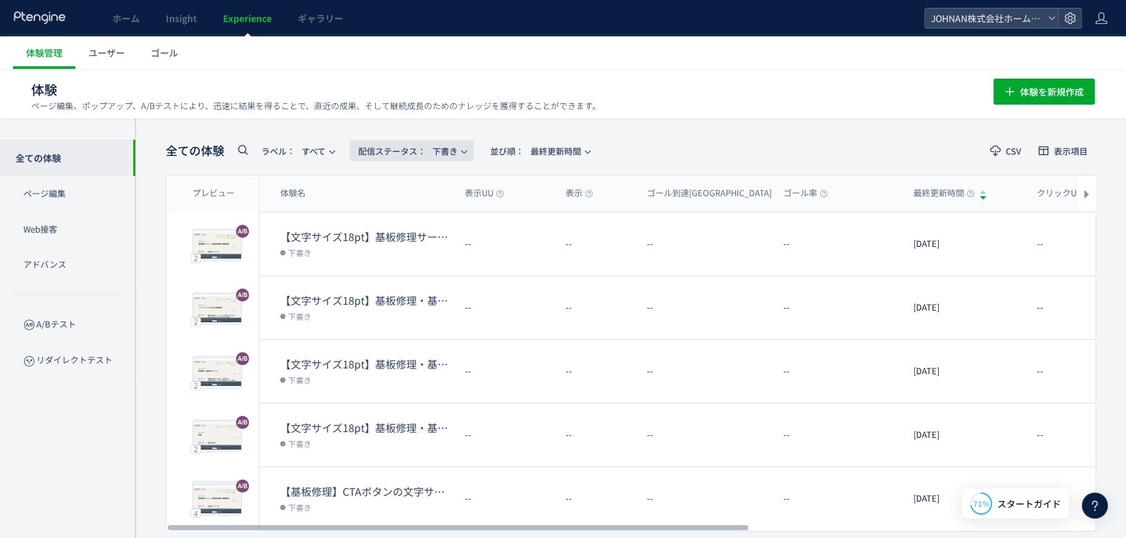
click at [443, 151] on span "配信ステータス​： 下書き" at bounding box center [407, 150] width 99 height 21
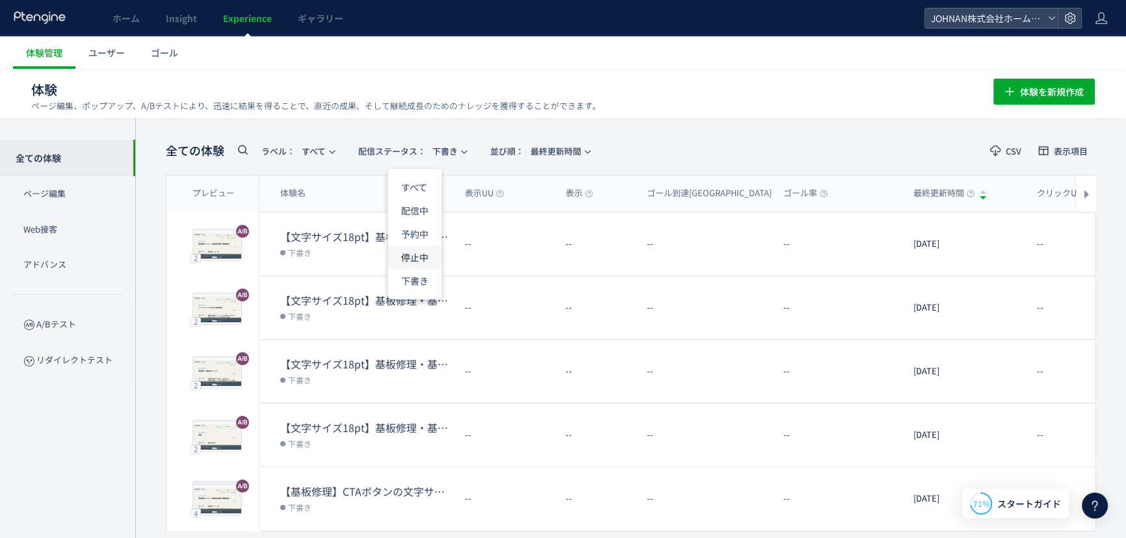
click at [0, 0] on li "停止中" at bounding box center [0, 0] width 0 height 0
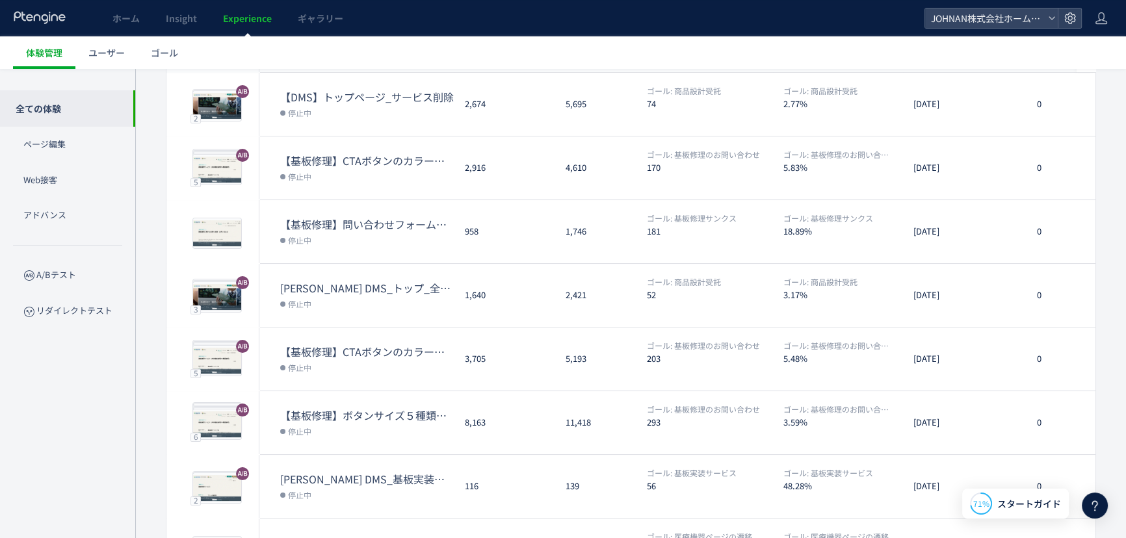
scroll to position [138, 0]
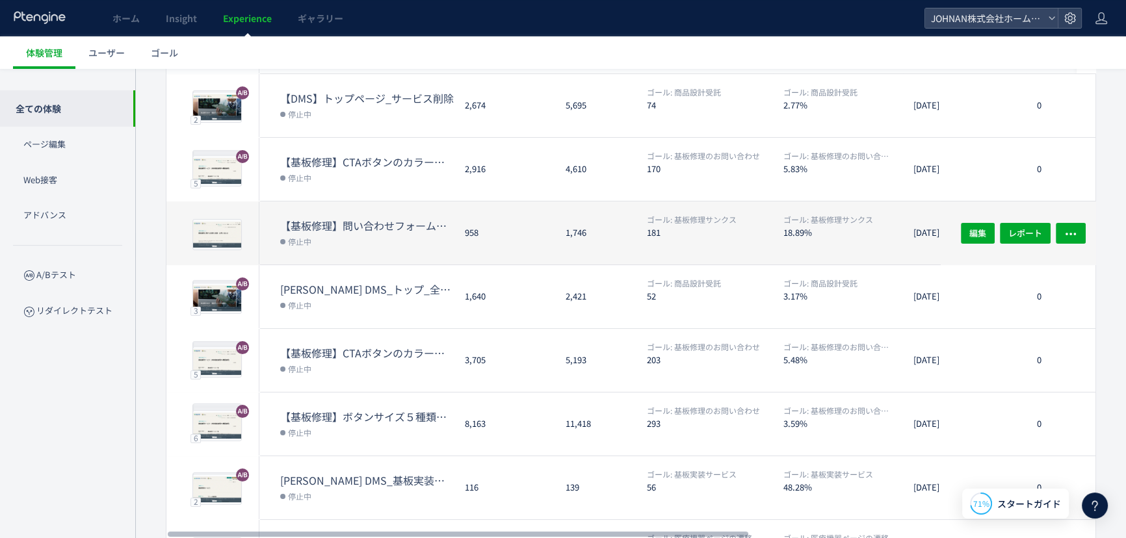
click at [444, 233] on dd "停止中" at bounding box center [367, 241] width 174 height 17
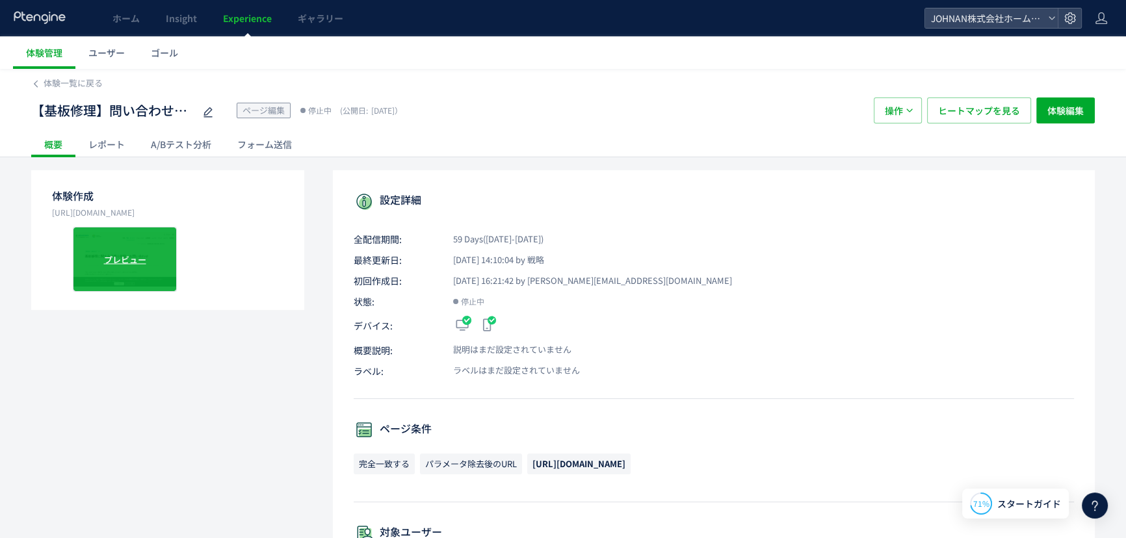
click at [140, 252] on div "プレビュー" at bounding box center [125, 259] width 104 height 65
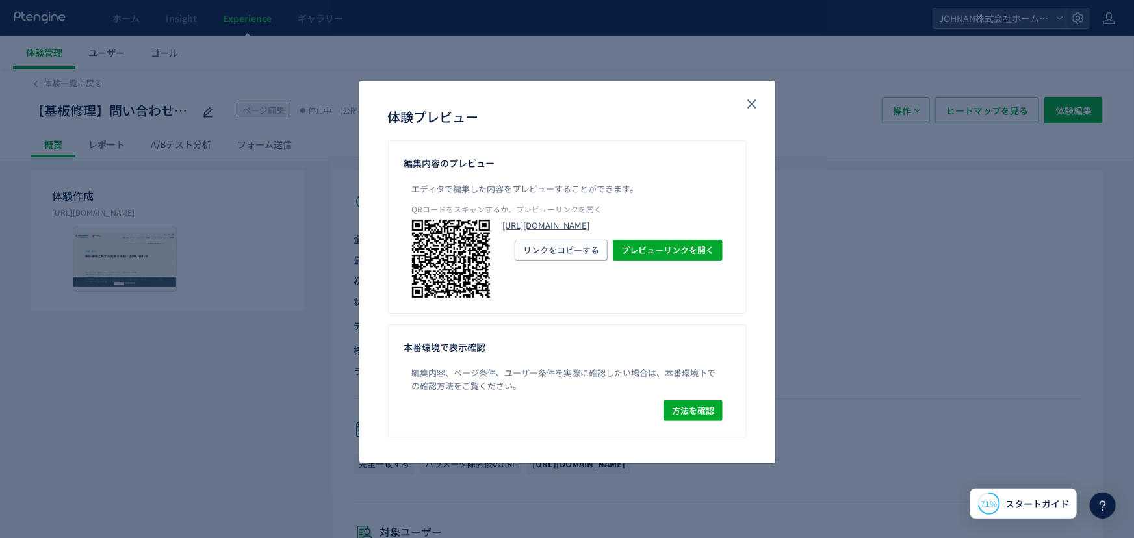
click at [605, 226] on link "https://www.johnan.com/contact/form-repair/?preview_ptx_token=v4-f8de5c66-a82c-…" at bounding box center [613, 226] width 220 height 12
click at [748, 98] on icon "close" at bounding box center [752, 104] width 16 height 16
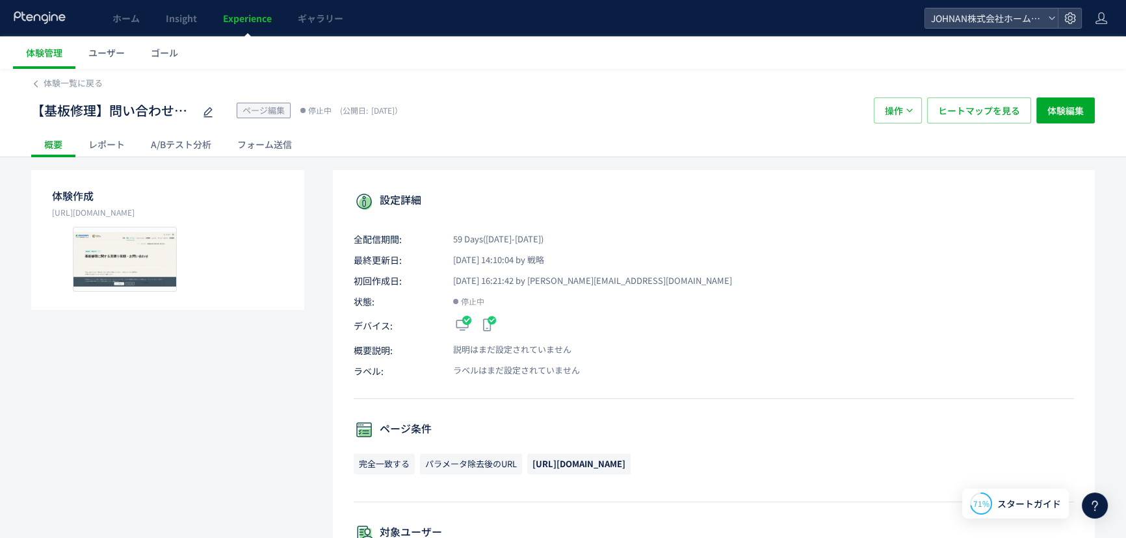
click at [247, 14] on span "Experience" at bounding box center [247, 18] width 49 height 13
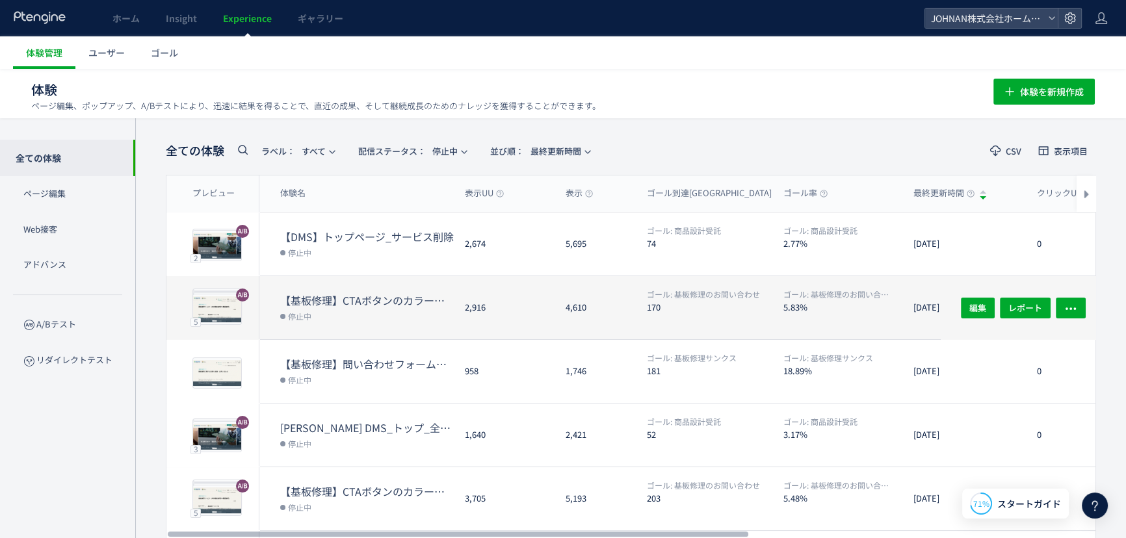
click at [385, 316] on dd "停止中" at bounding box center [367, 315] width 174 height 17
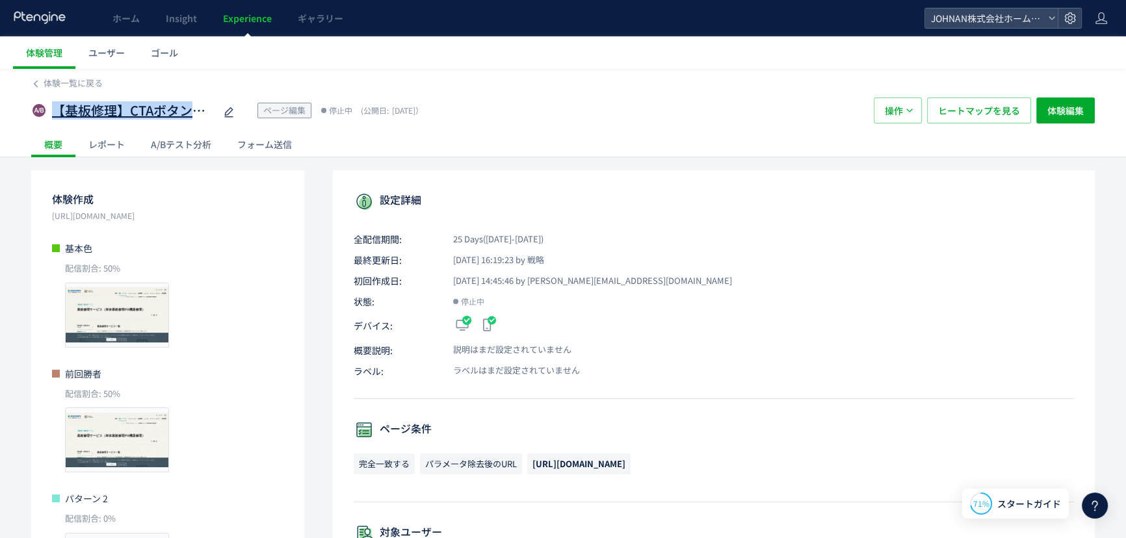
drag, startPoint x: 57, startPoint y: 111, endPoint x: 217, endPoint y: 113, distance: 159.9
click at [217, 113] on div "【基板修理】CTAボタンのカラー変更②" at bounding box center [144, 111] width 185 height 26
copy div "【基板修理】CTAボタンのカラー変更②"
click at [239, 18] on span "Experience" at bounding box center [247, 18] width 49 height 13
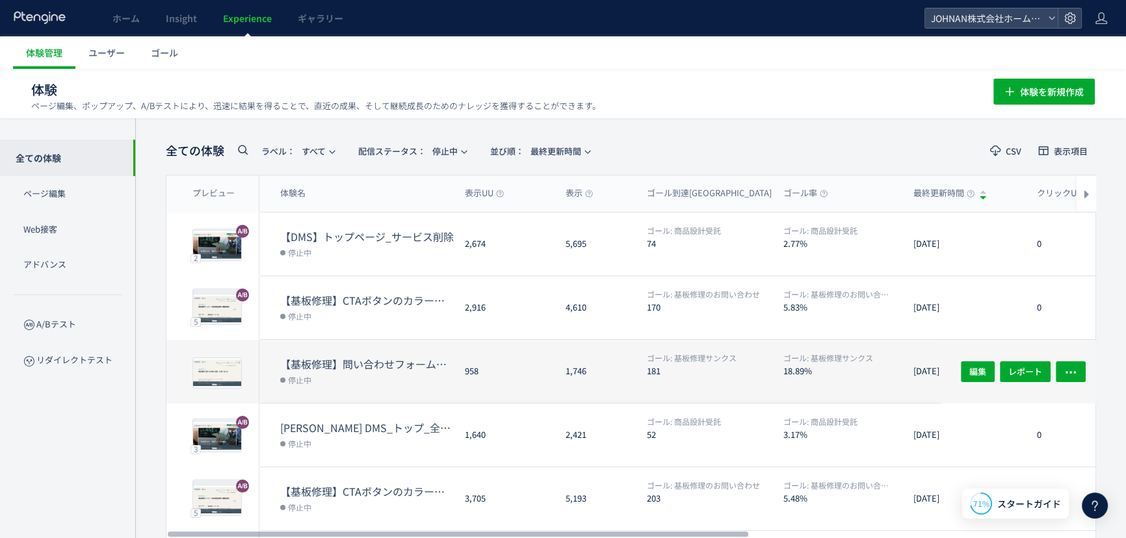
click at [400, 384] on dd "停止中" at bounding box center [367, 379] width 174 height 17
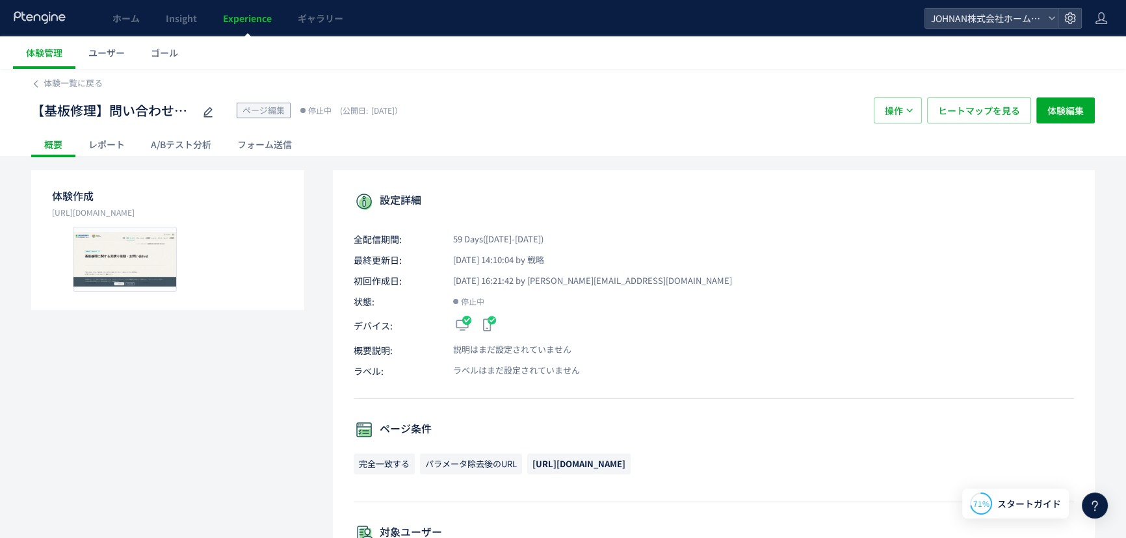
click at [258, 13] on span "Experience" at bounding box center [247, 18] width 49 height 13
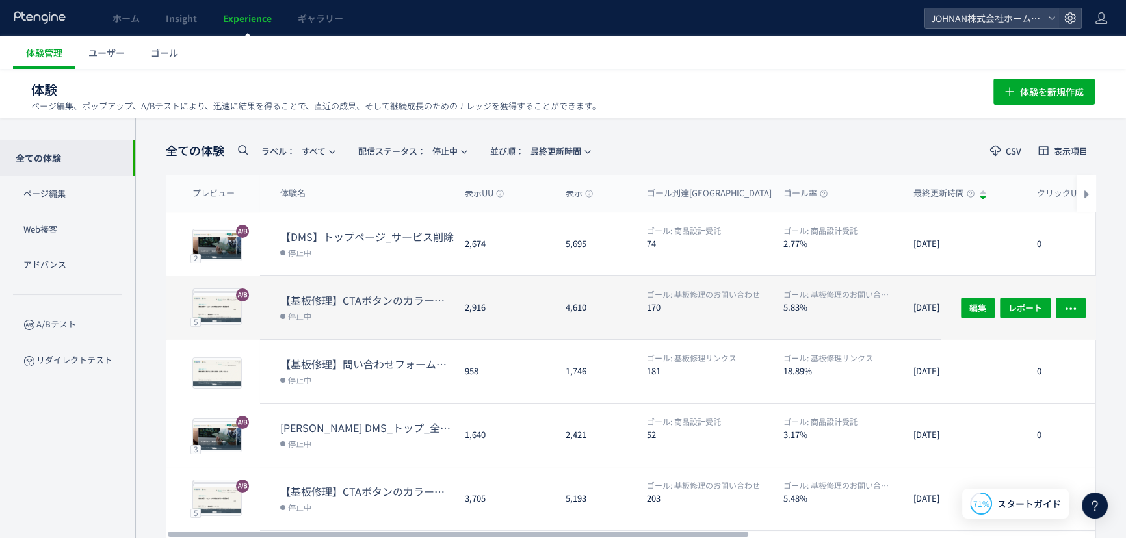
click at [343, 298] on dt "【基板修理】CTAボタンのカラー変更②" at bounding box center [367, 300] width 174 height 15
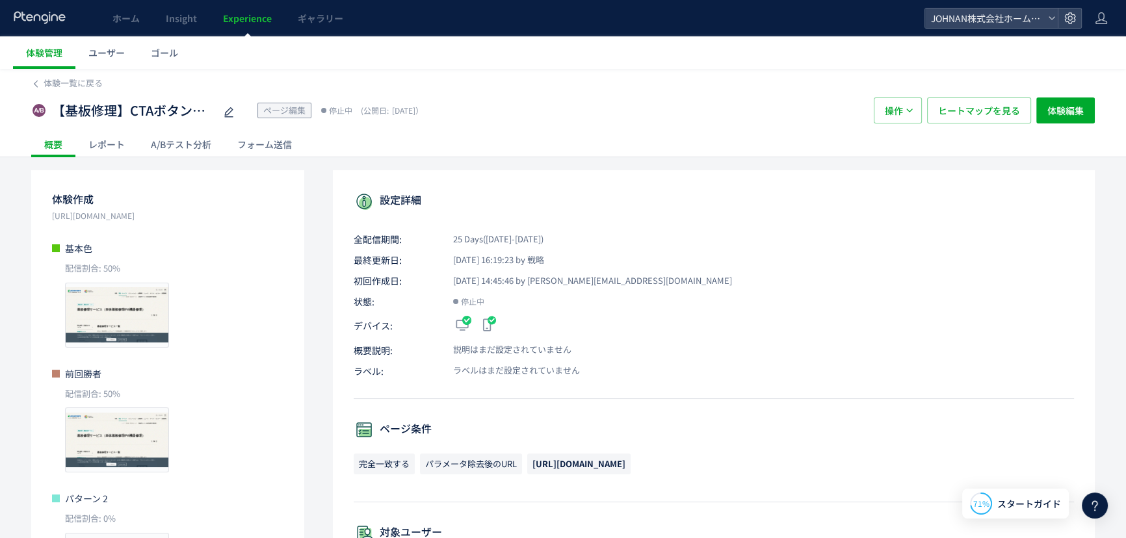
click at [260, 21] on span "Experience" at bounding box center [247, 18] width 49 height 13
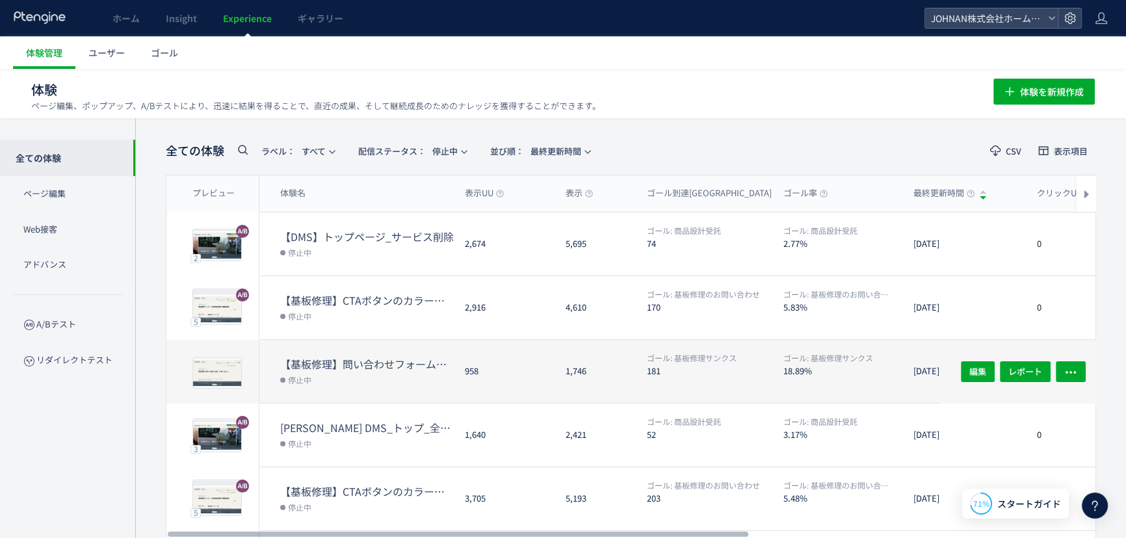
click at [428, 389] on dl "【基板修理】問い合わせフォームのコンテンツ数の最適化 停止中" at bounding box center [367, 380] width 174 height 46
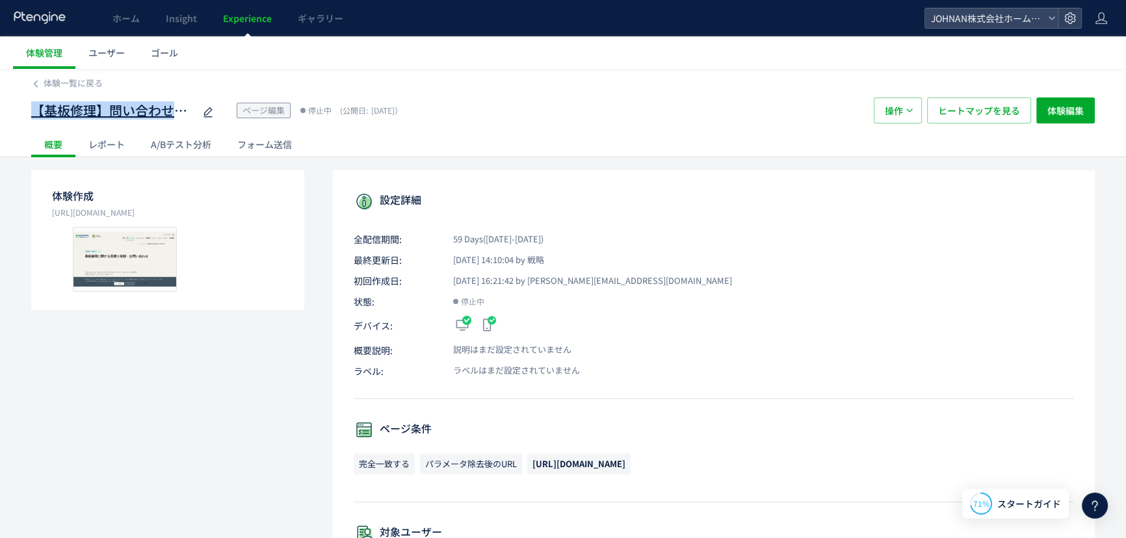
drag, startPoint x: 36, startPoint y: 113, endPoint x: 189, endPoint y: 109, distance: 152.2
click at [189, 109] on span "【基板修理】問い合わせフォームのコンテンツ数の最適化" at bounding box center [112, 110] width 163 height 19
